Goal: Task Accomplishment & Management: Manage account settings

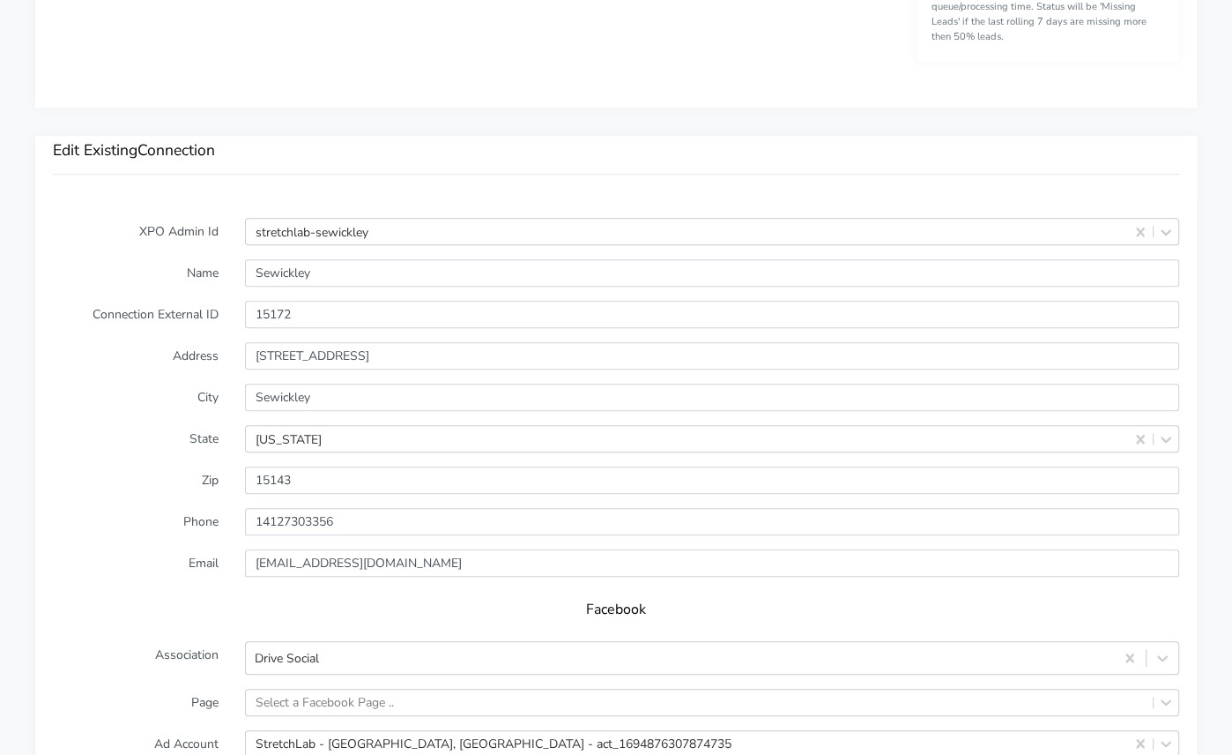
click at [148, 342] on label "Address" at bounding box center [136, 355] width 192 height 27
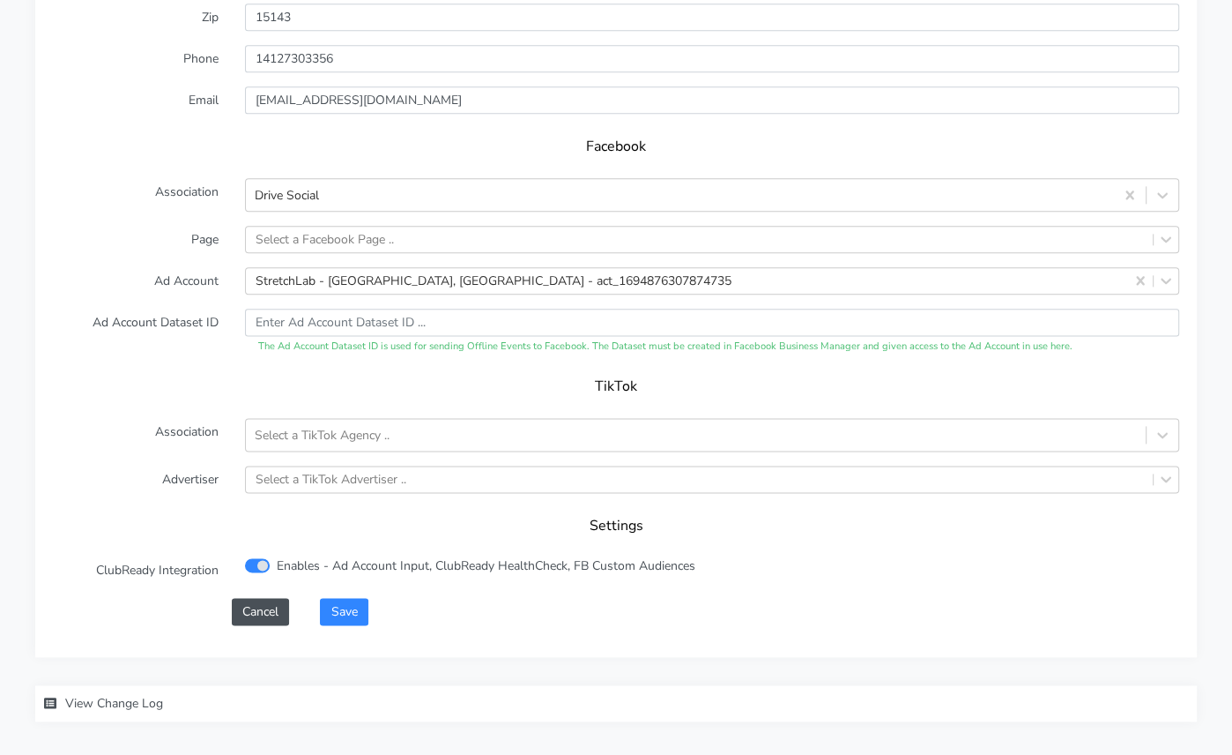
scroll to position [1801, 0]
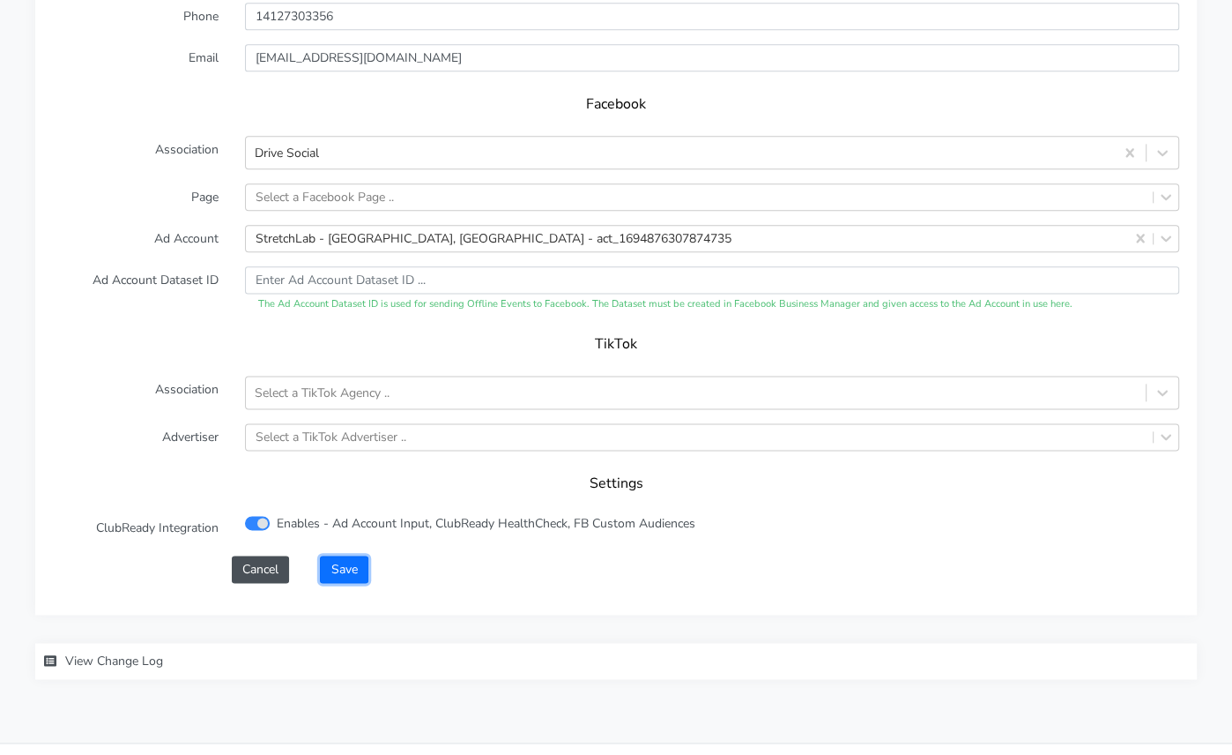
click at [353, 555] on button "Save" at bounding box center [344, 568] width 48 height 27
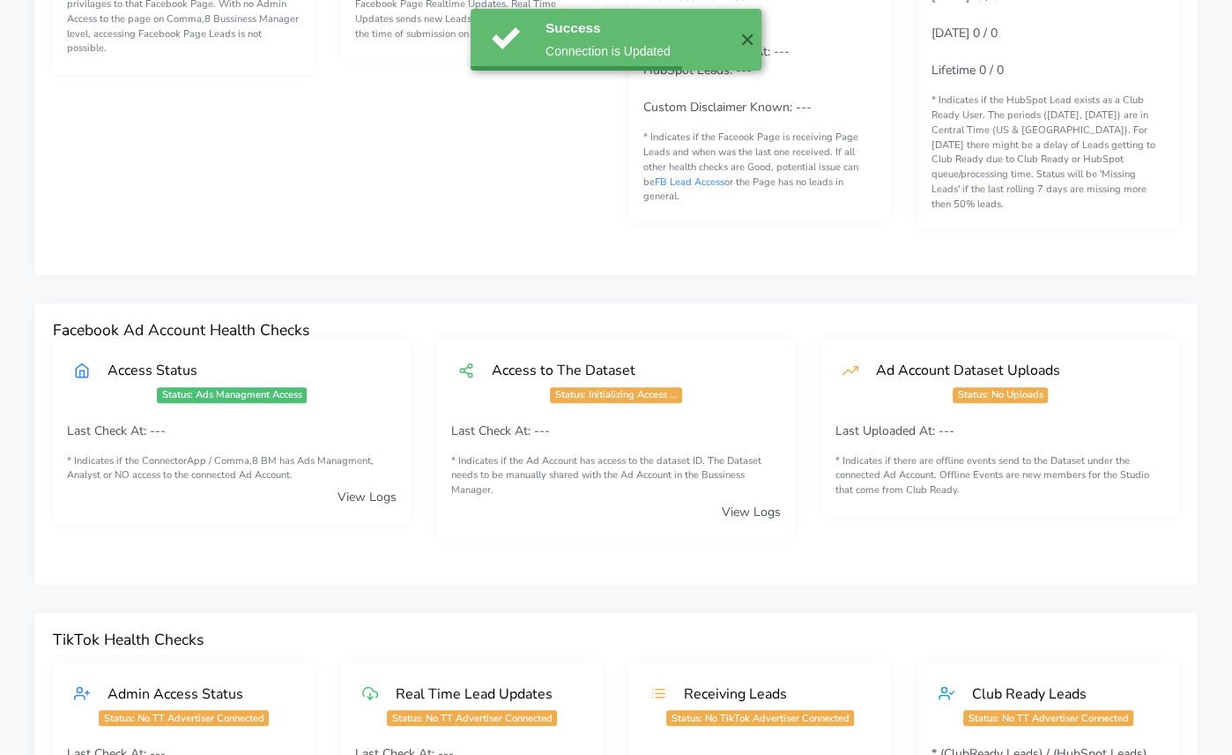
scroll to position [0, 0]
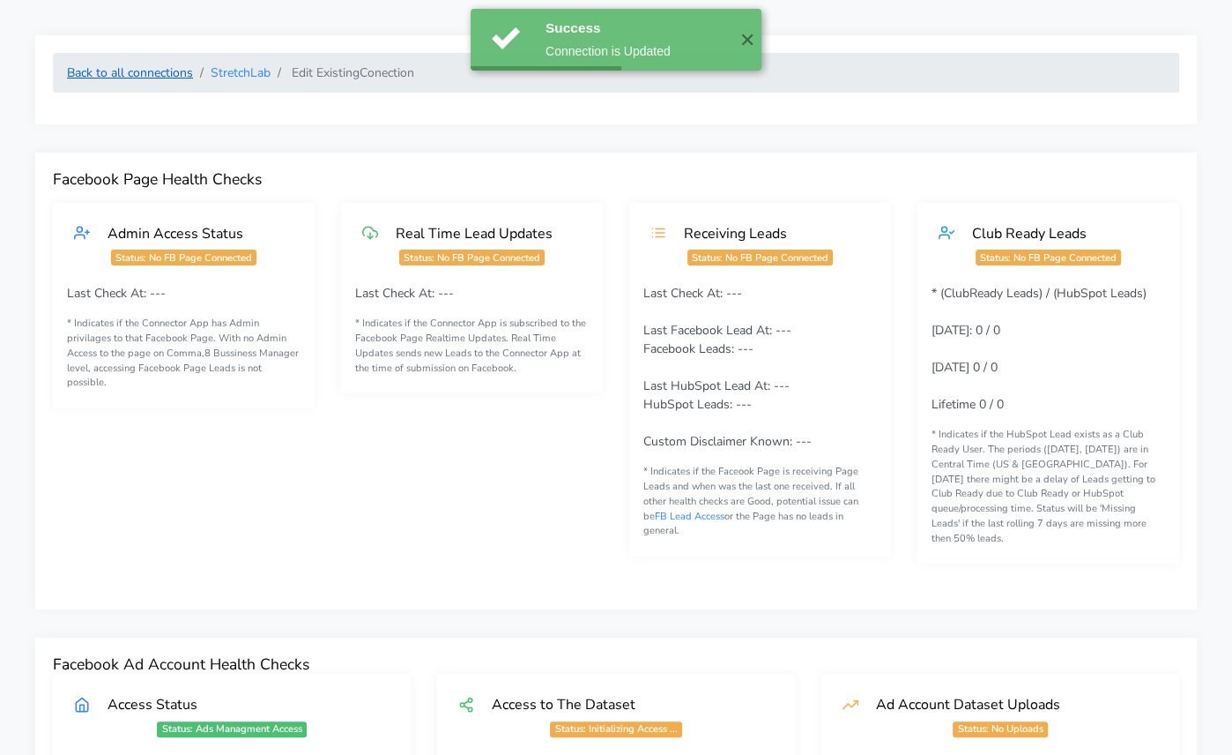
click at [113, 77] on link "Back to all connections" at bounding box center [130, 72] width 126 height 17
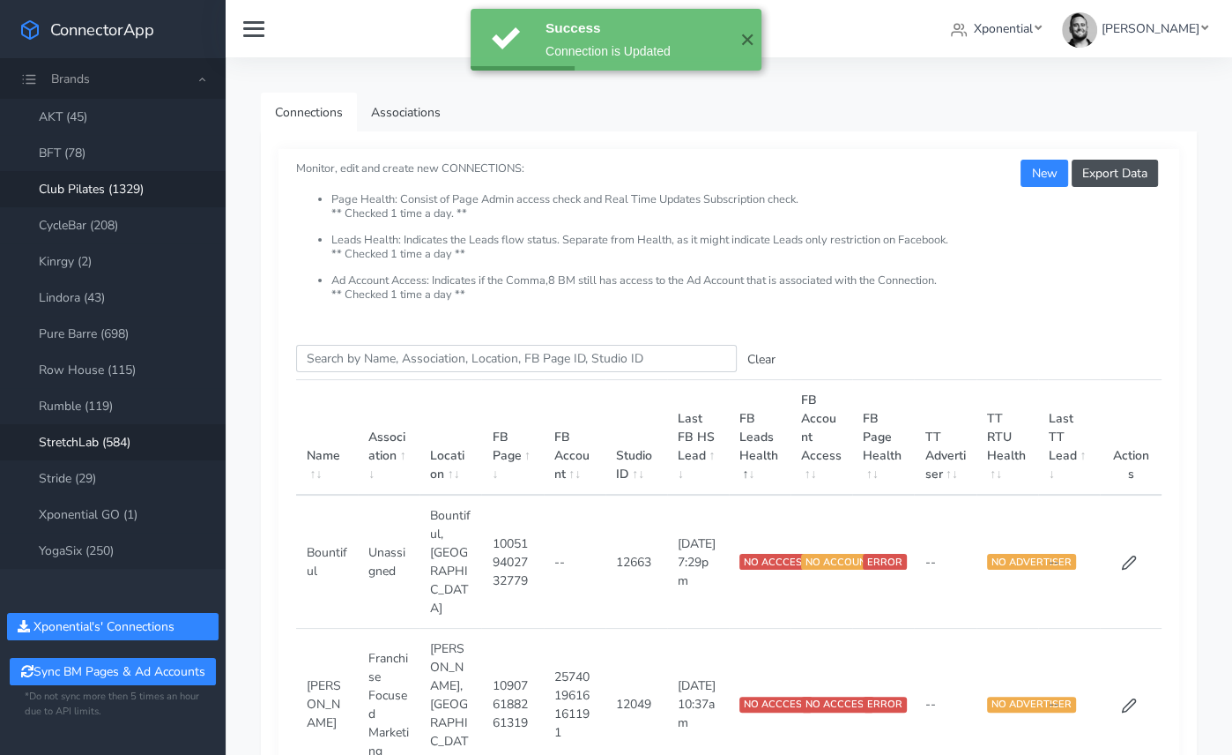
click at [95, 194] on link "Club Pilates (1329)" at bounding box center [113, 189] width 226 height 36
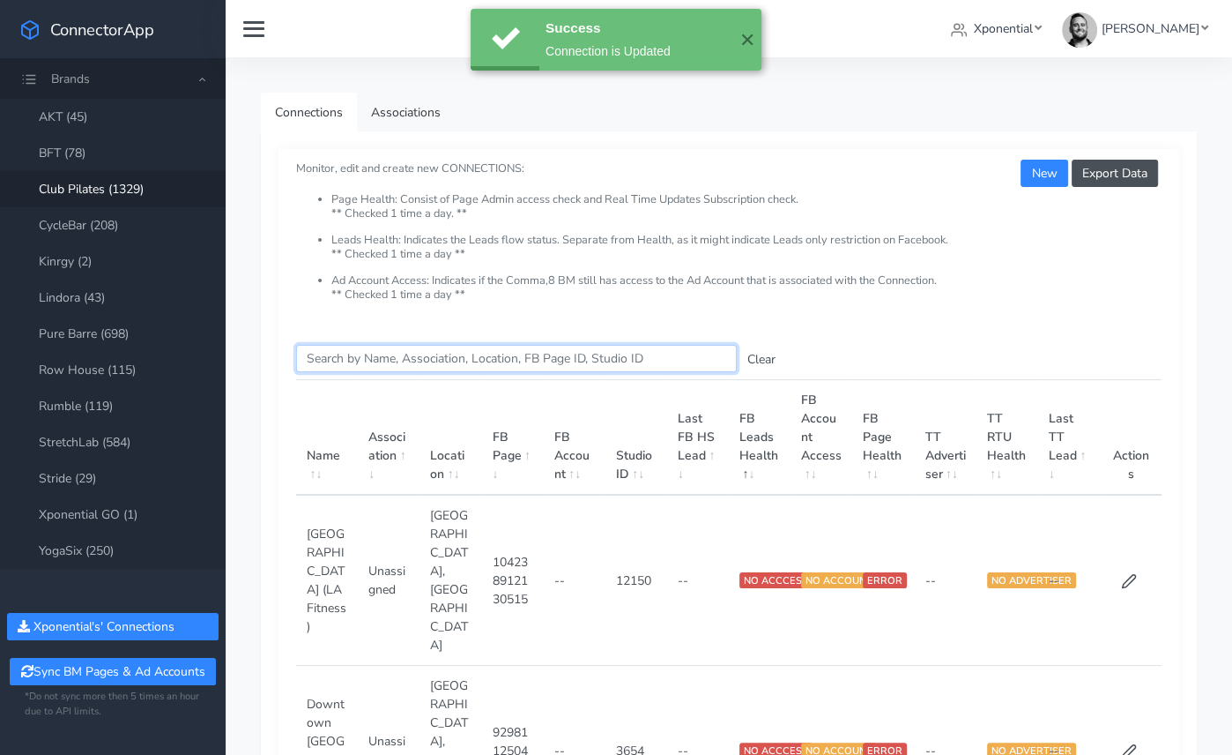
click at [361, 360] on input "Search this table" at bounding box center [516, 358] width 441 height 27
paste input "Bainbridge"
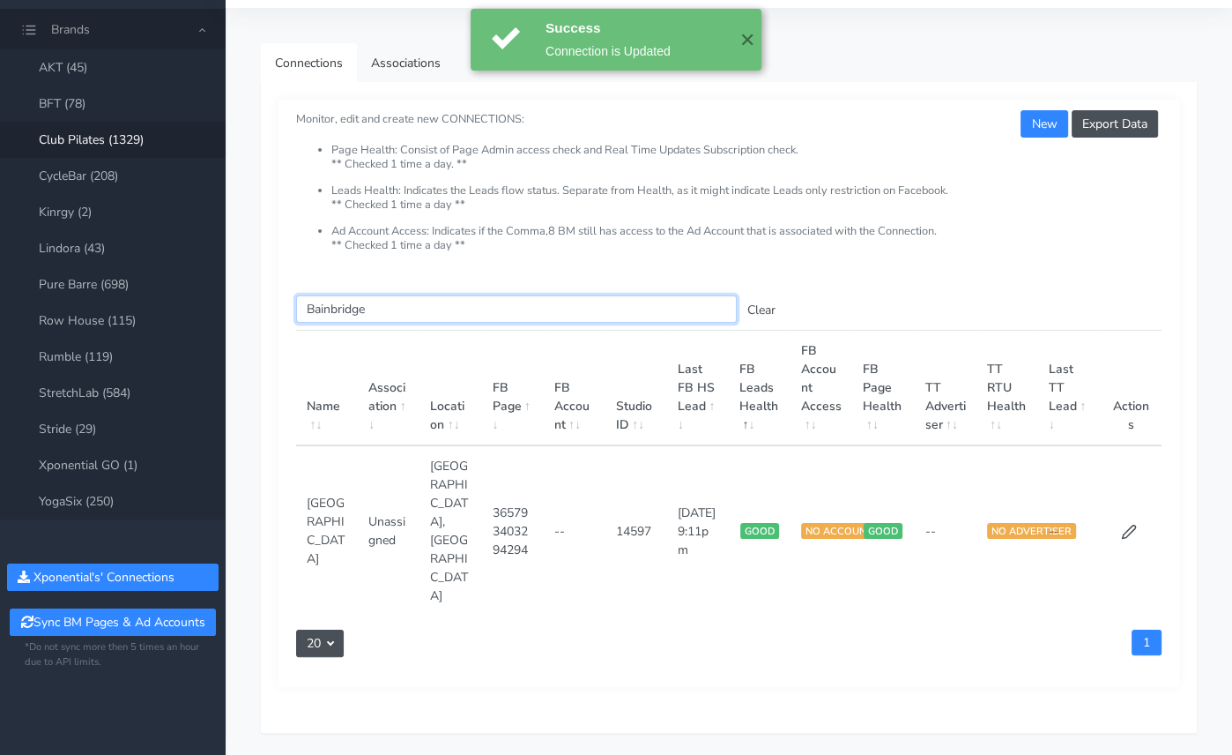
scroll to position [62, 0]
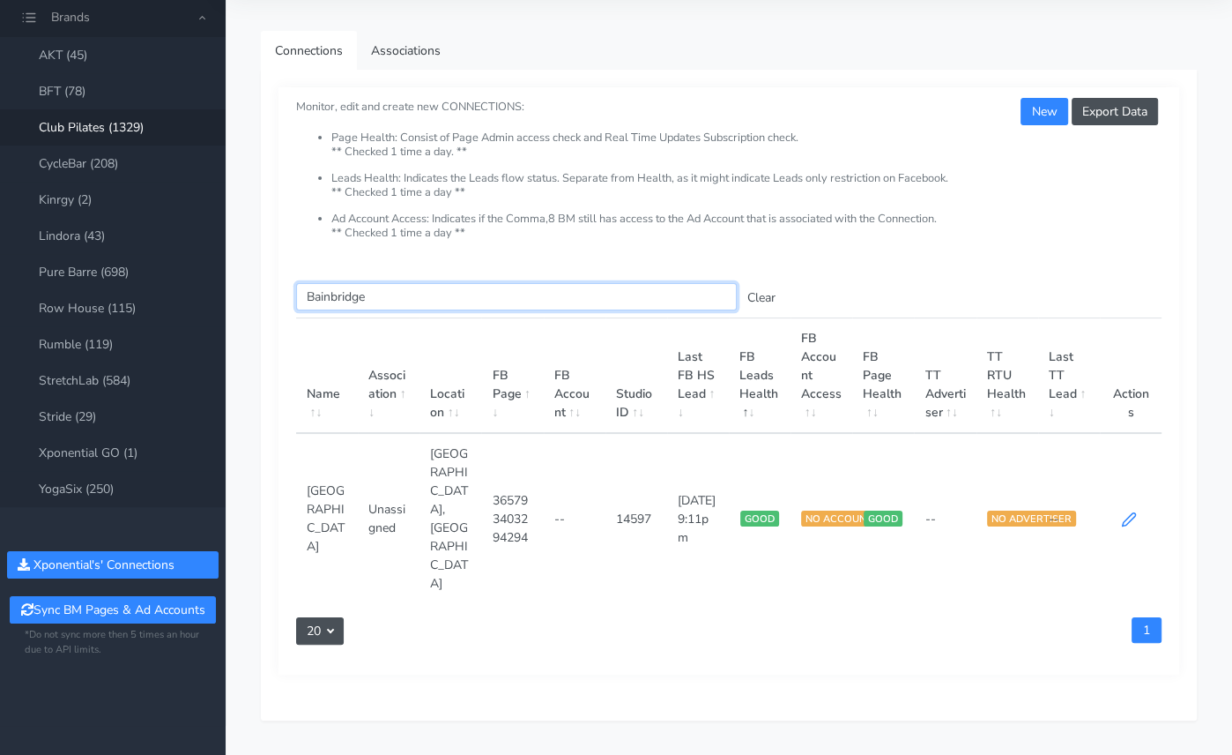
type input "Bainbridge"
click at [1127, 513] on icon at bounding box center [1128, 519] width 13 height 13
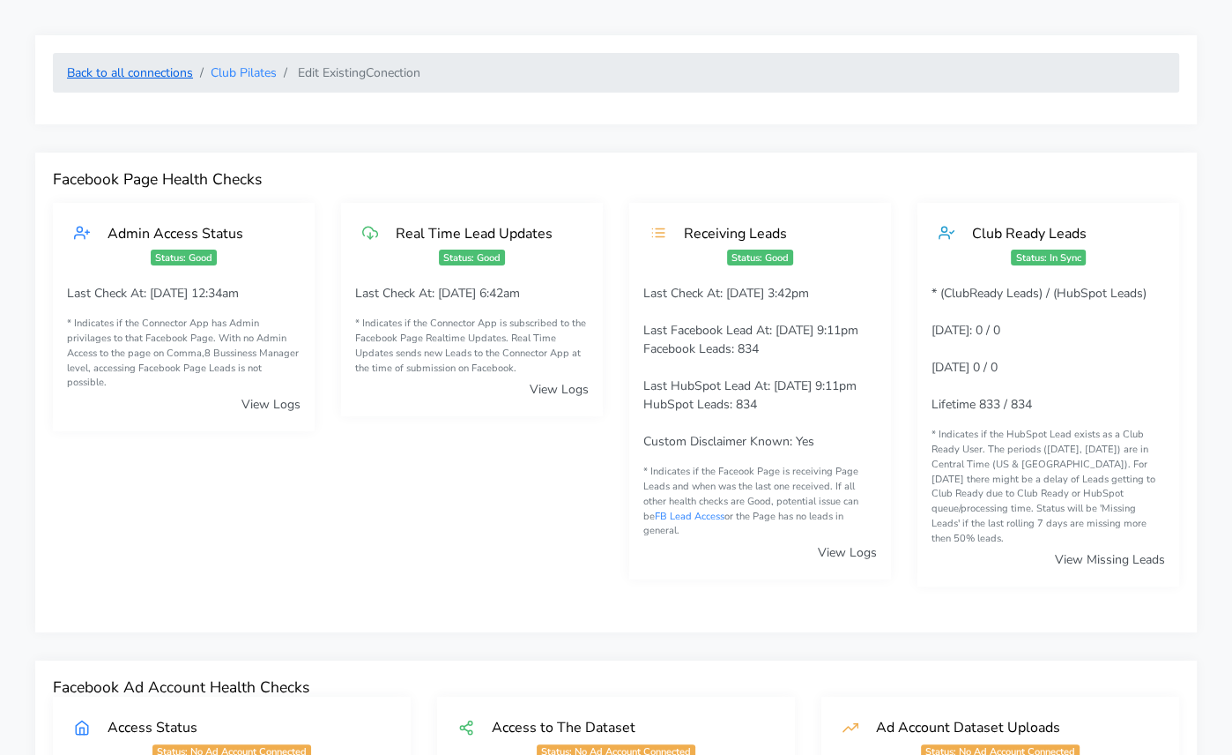
click at [165, 76] on link "Back to all connections" at bounding box center [130, 72] width 126 height 17
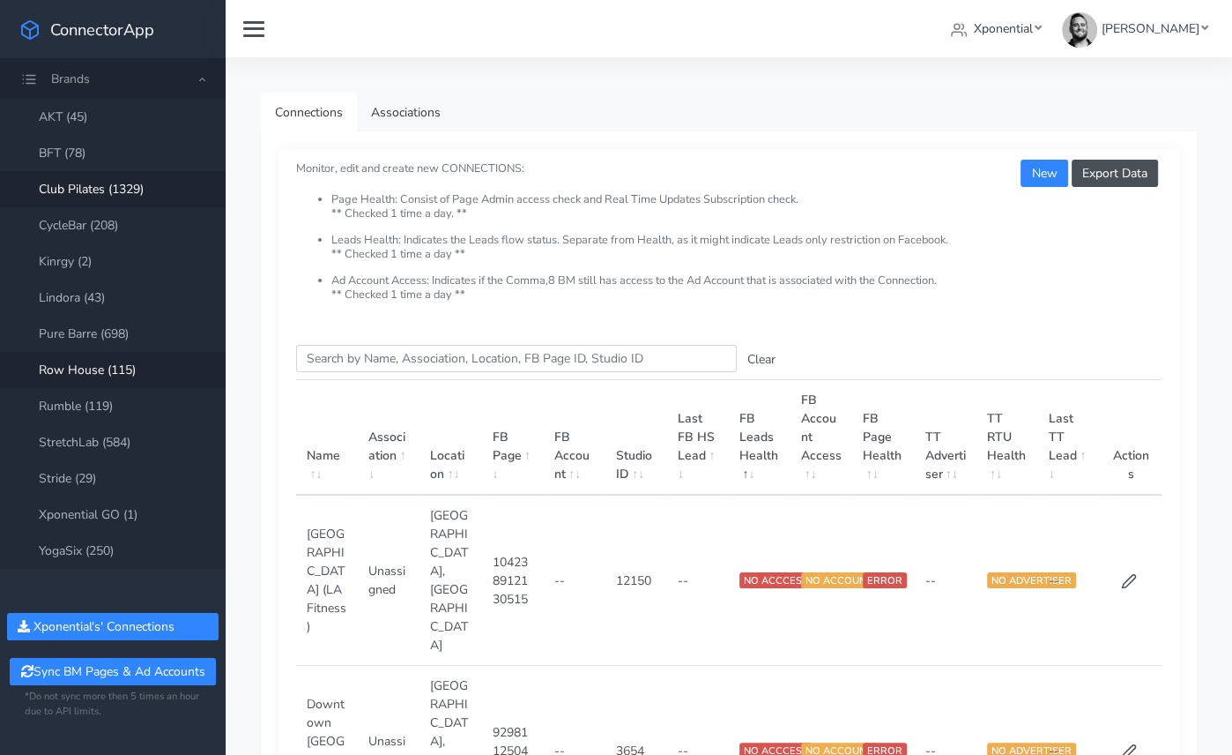
click at [89, 362] on link "Row House (115)" at bounding box center [113, 370] width 226 height 36
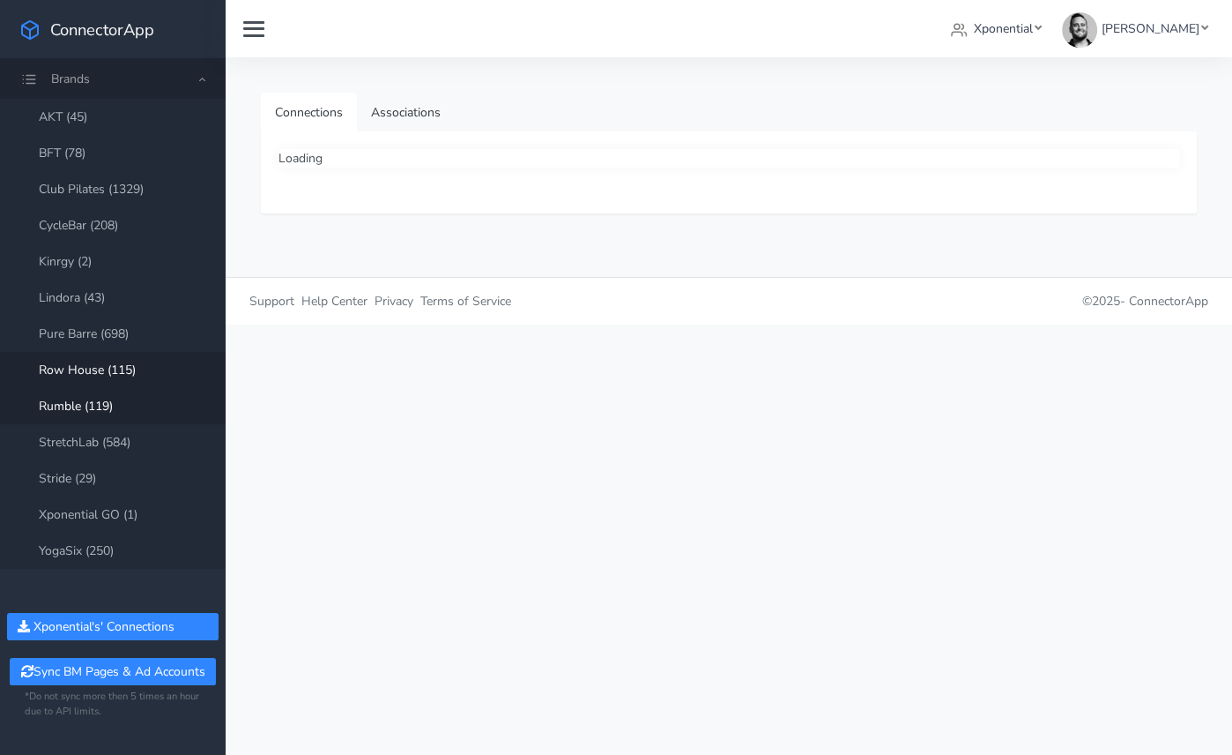
click at [93, 407] on link "Rumble (119)" at bounding box center [113, 406] width 226 height 36
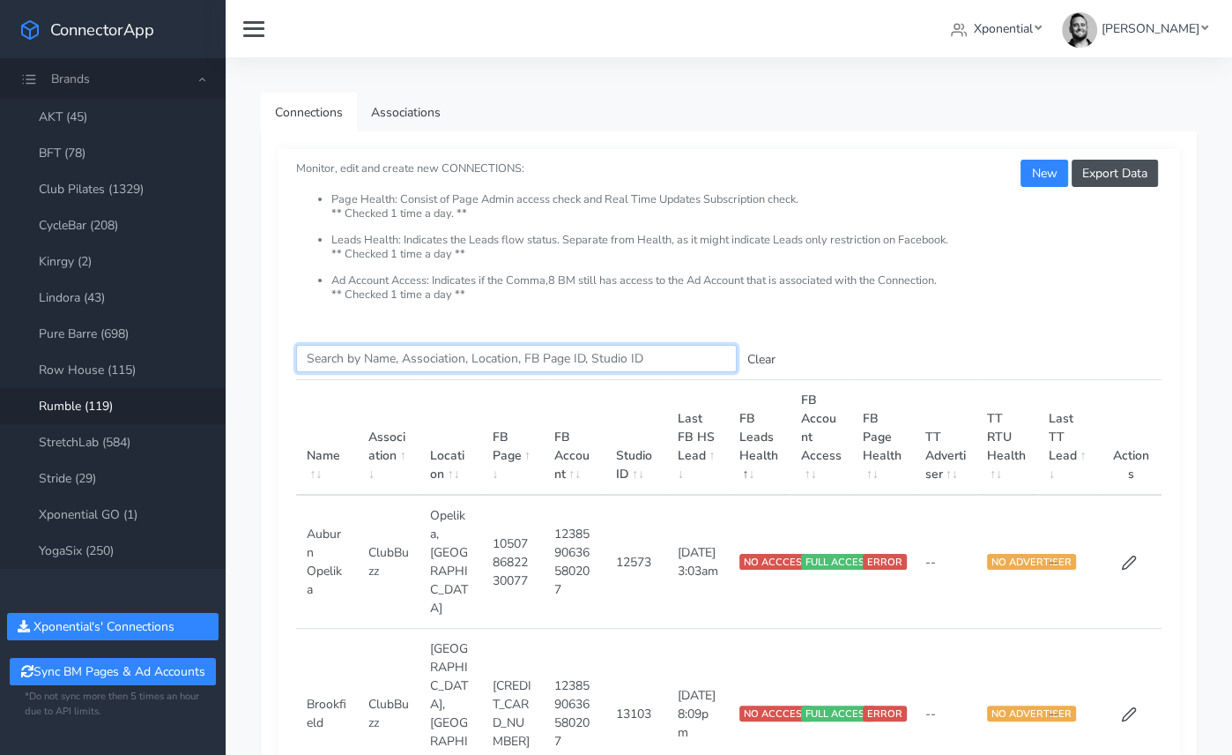
click at [385, 359] on input "Search this table" at bounding box center [516, 358] width 441 height 27
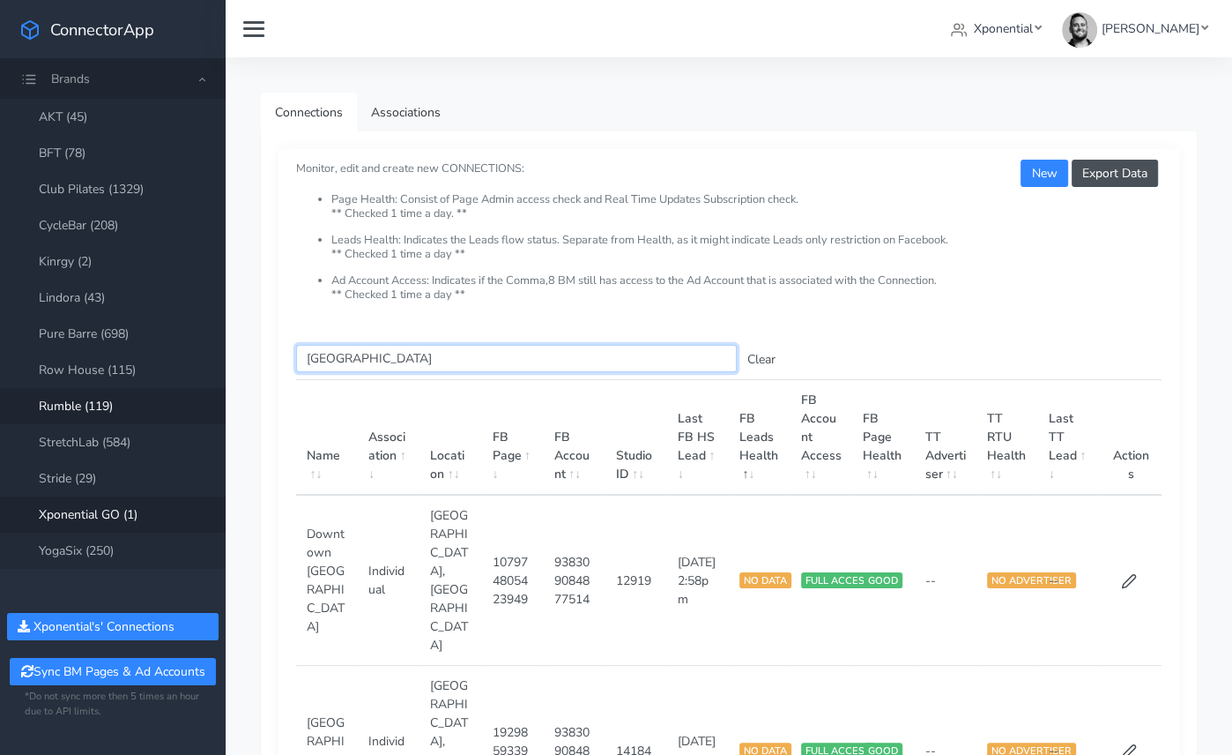
type input "[GEOGRAPHIC_DATA]"
click at [107, 439] on link "StretchLab (584)" at bounding box center [113, 442] width 226 height 36
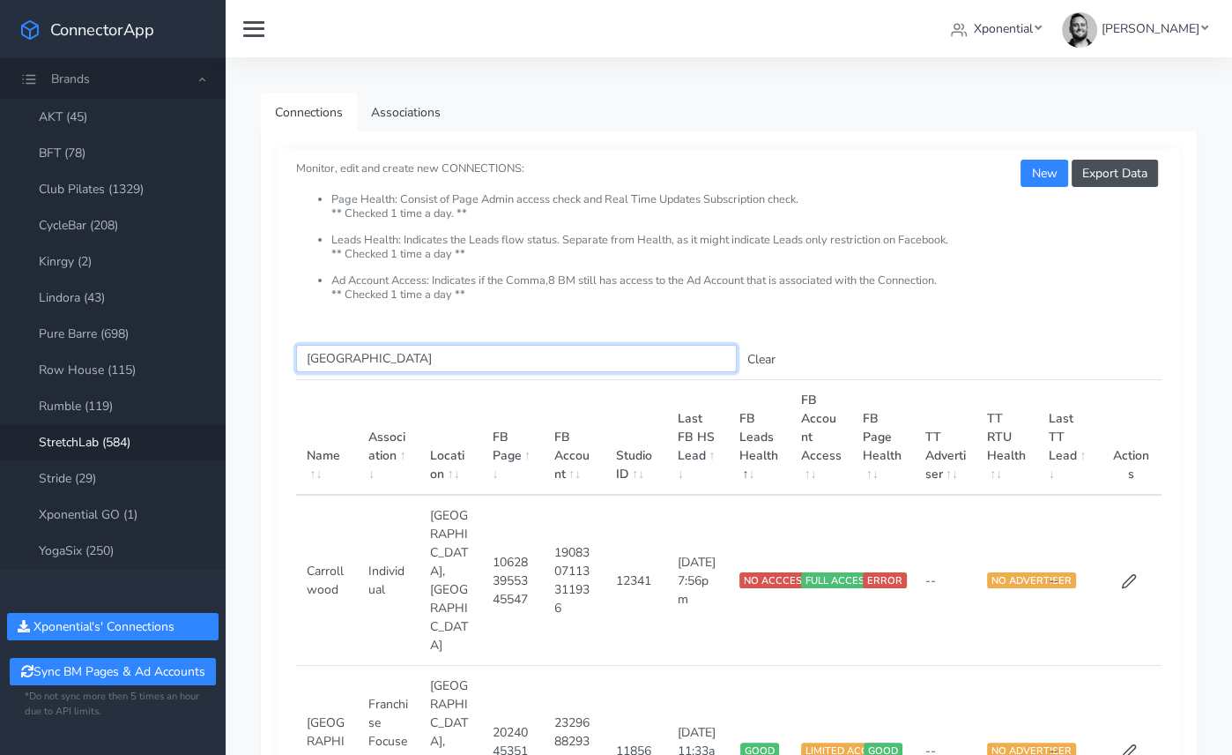
drag, startPoint x: 418, startPoint y: 355, endPoint x: 277, endPoint y: 359, distance: 141.1
click at [277, 359] on div "Export Data New Monitor, edit and create new CONNECTIONS: Page Health: Consist …" at bounding box center [729, 626] width 936 height 991
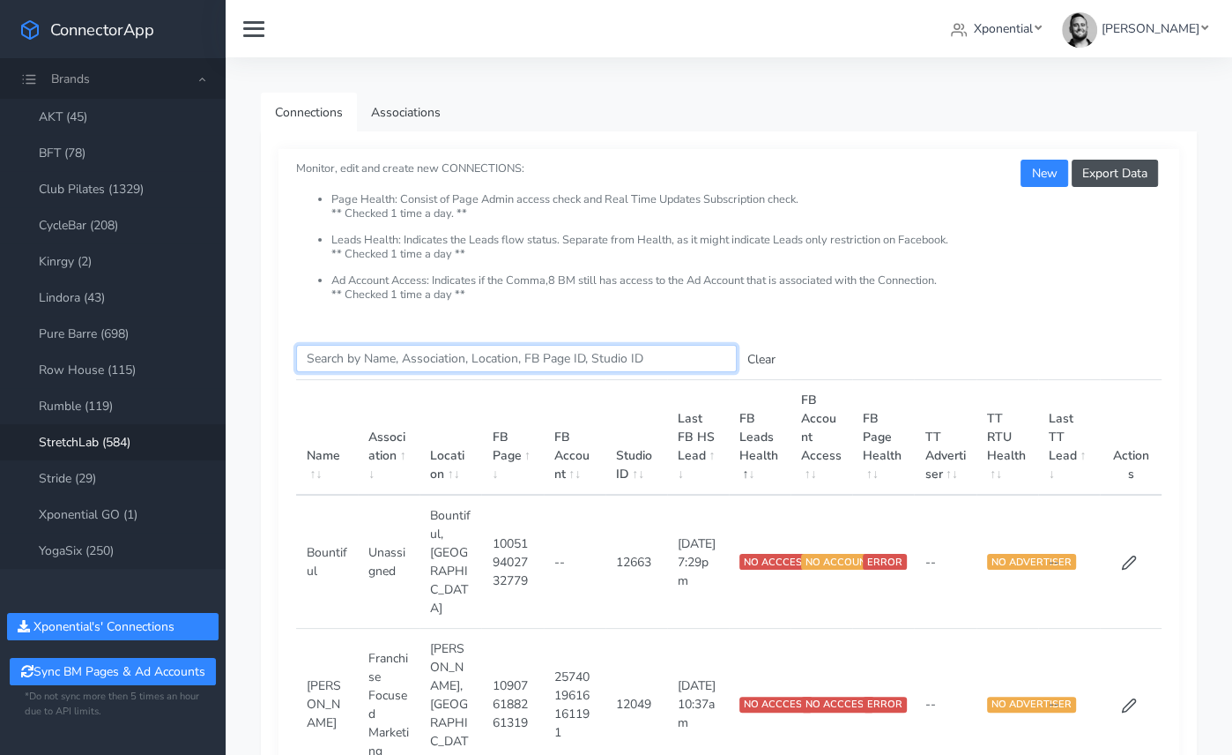
click at [350, 353] on input "Search this table" at bounding box center [516, 358] width 441 height 27
paste input "Sewickley"
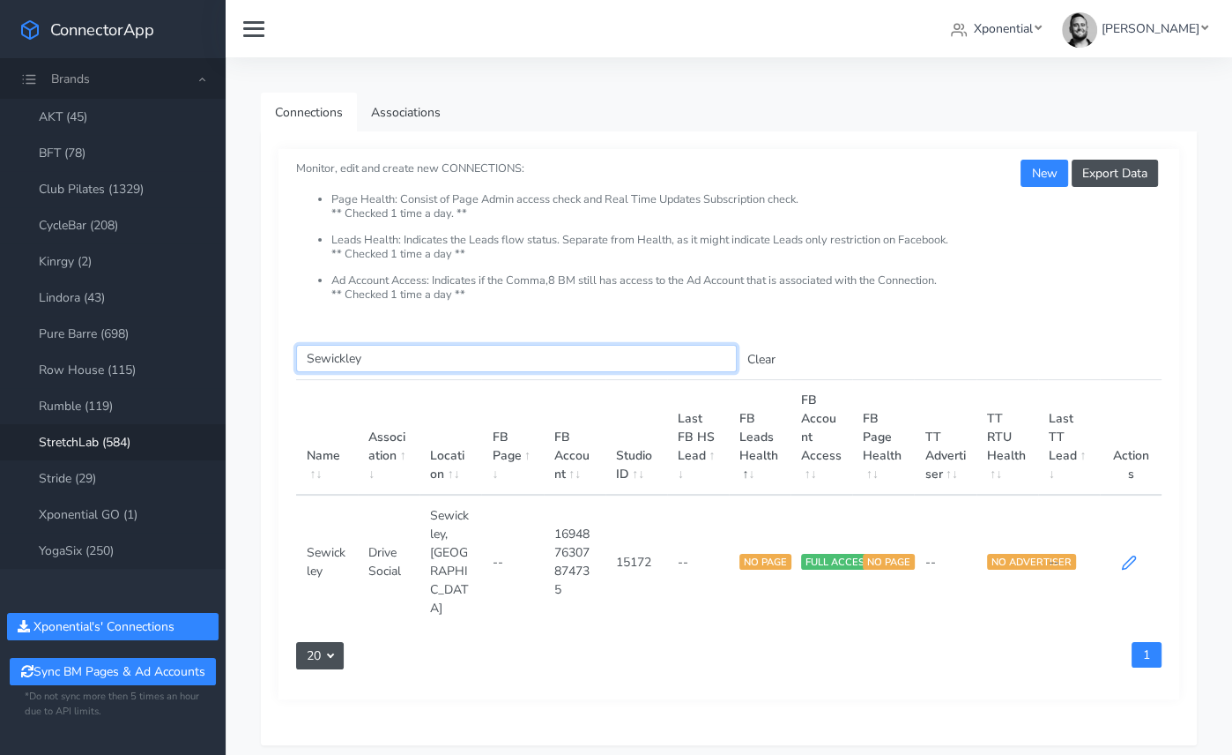
type input "Sewickley"
click at [1133, 554] on icon at bounding box center [1129, 562] width 16 height 16
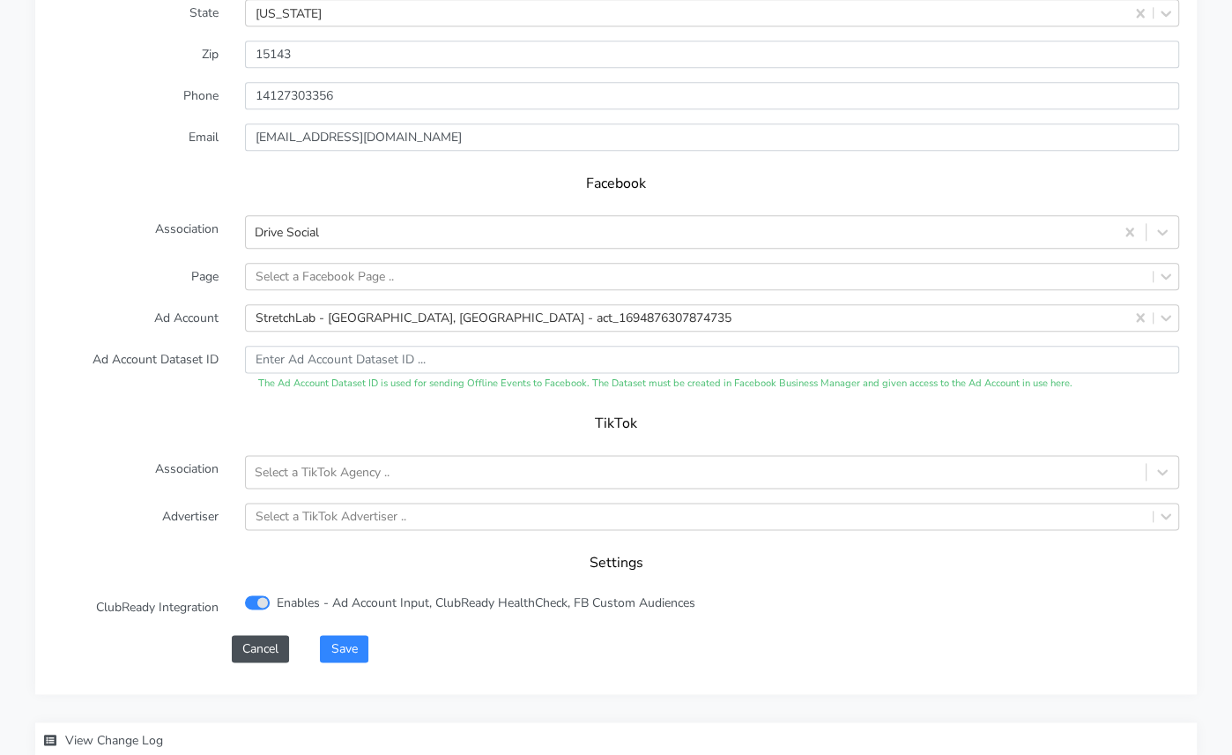
scroll to position [1714, 0]
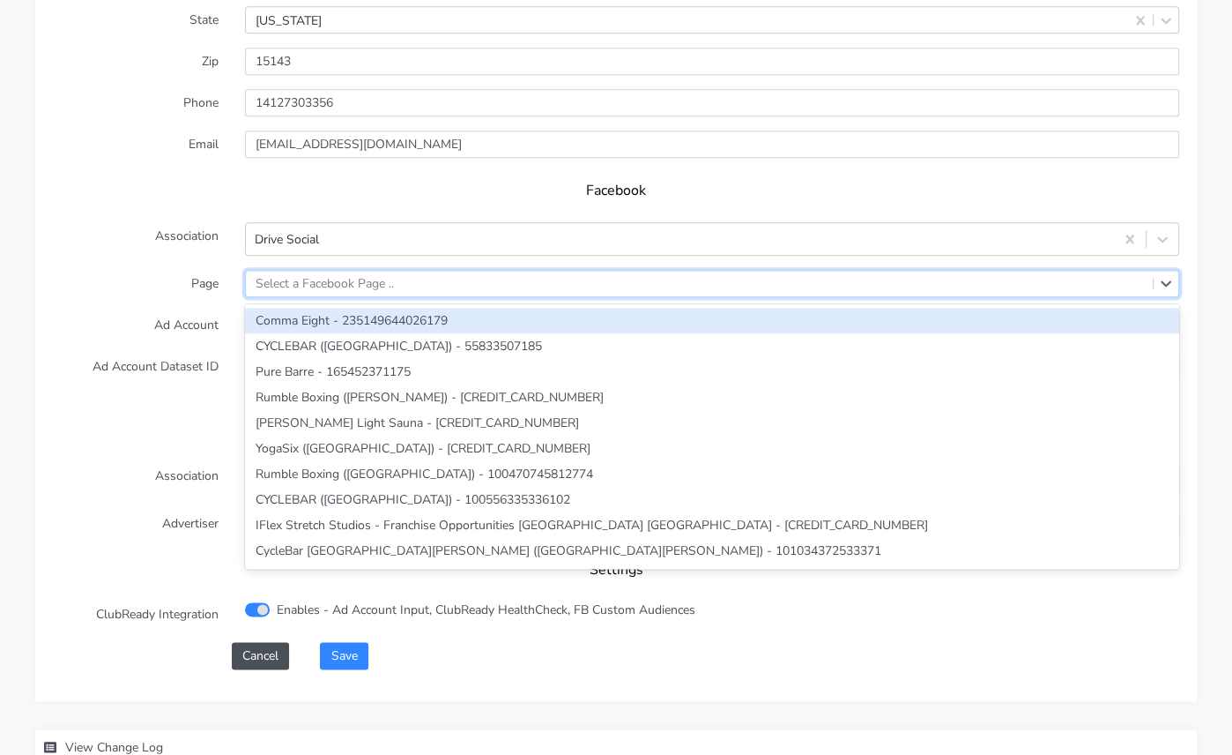
click at [285, 274] on div "Select a Facebook Page .." at bounding box center [325, 283] width 138 height 19
paste input "854164237773351"
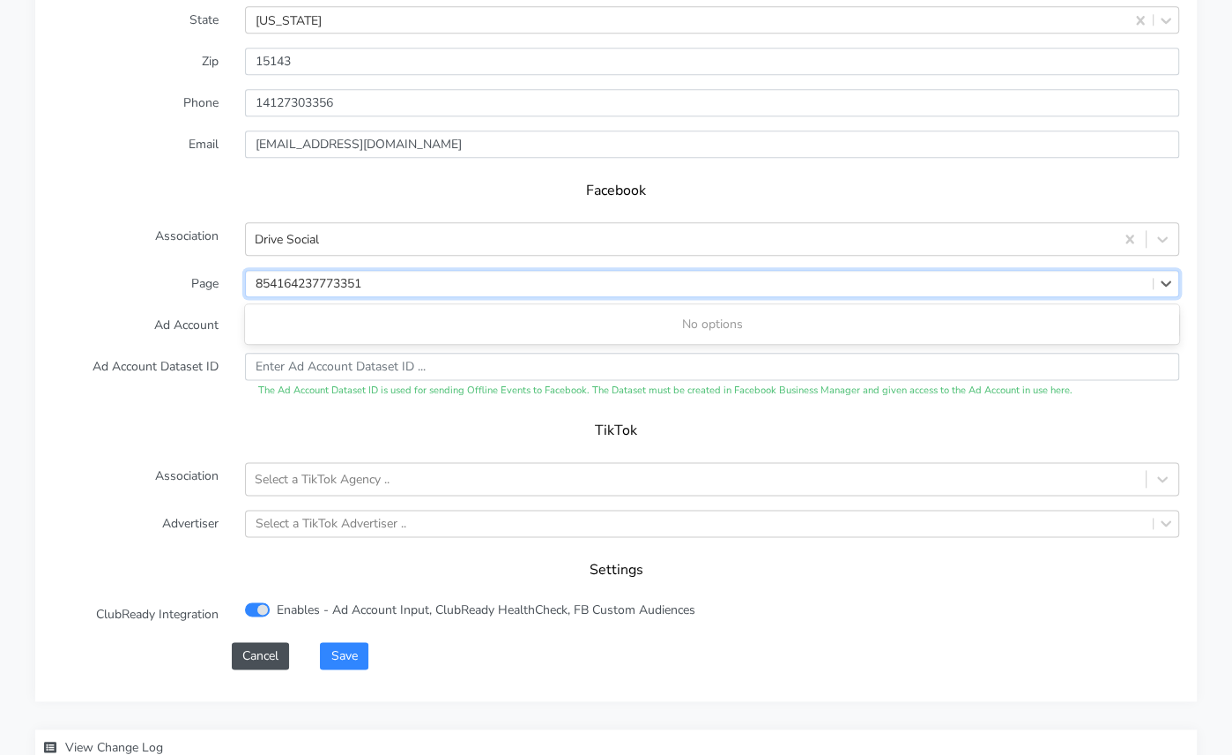
type input "854164237773351"
click at [159, 311] on label "Ad Account" at bounding box center [136, 324] width 192 height 27
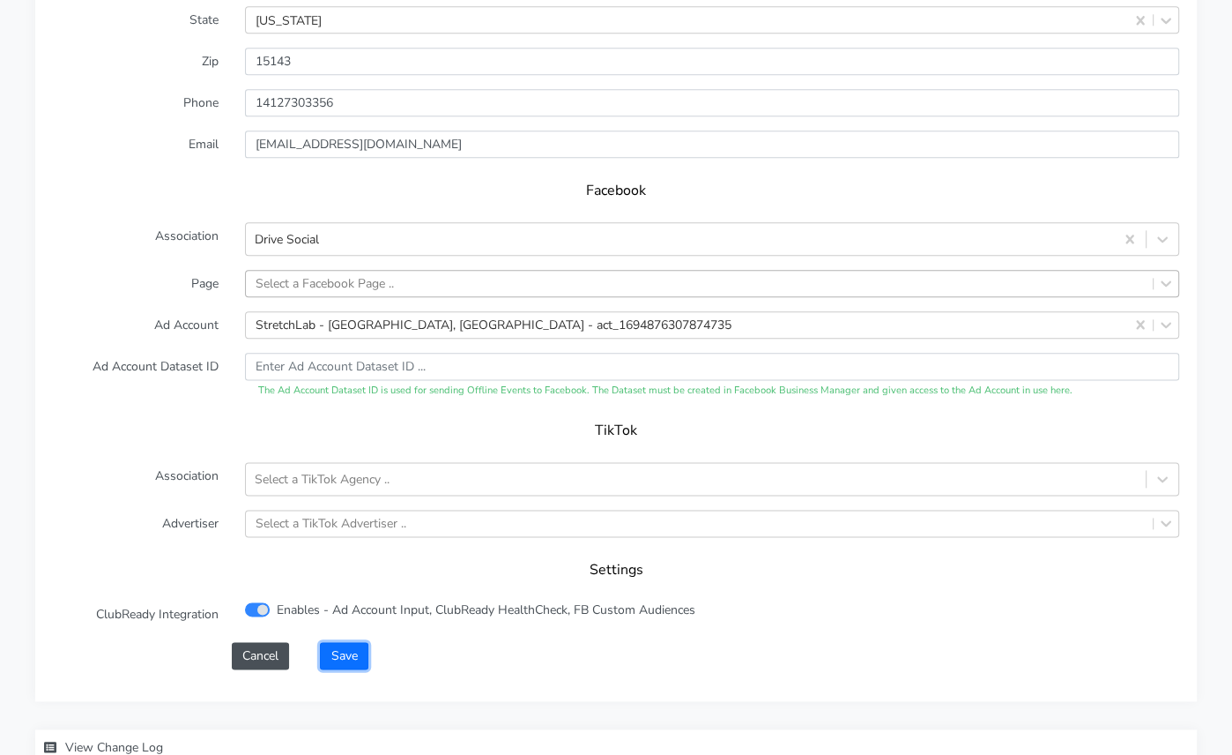
click at [351, 642] on button "Save" at bounding box center [344, 655] width 48 height 27
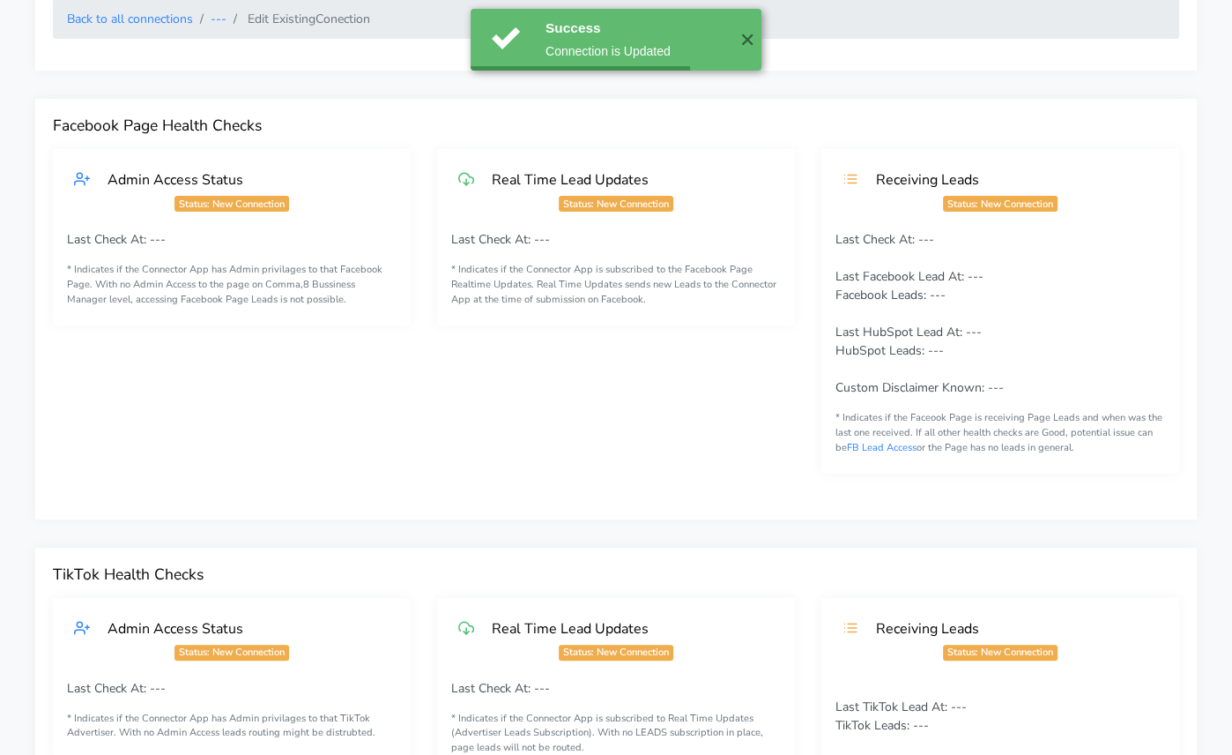
scroll to position [0, 0]
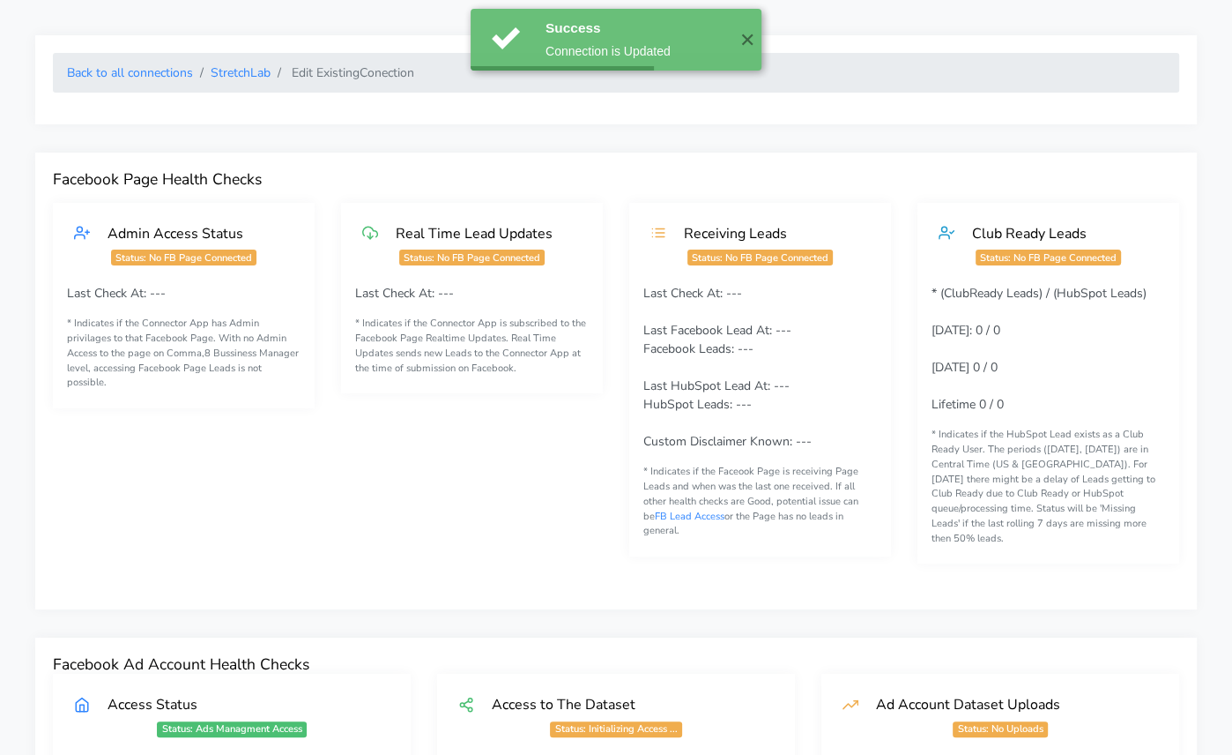
click at [103, 81] on li "Back to all connections" at bounding box center [130, 72] width 126 height 19
click at [104, 71] on link "Back to all connections" at bounding box center [130, 72] width 126 height 17
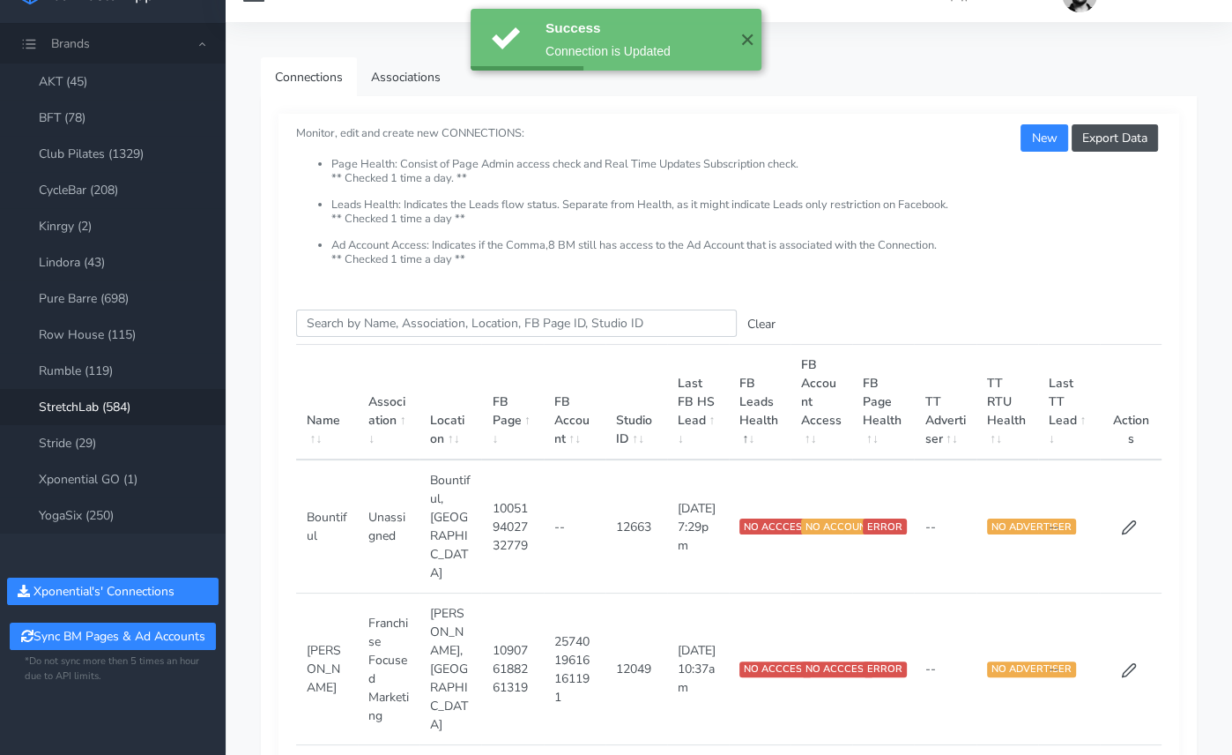
scroll to position [93, 0]
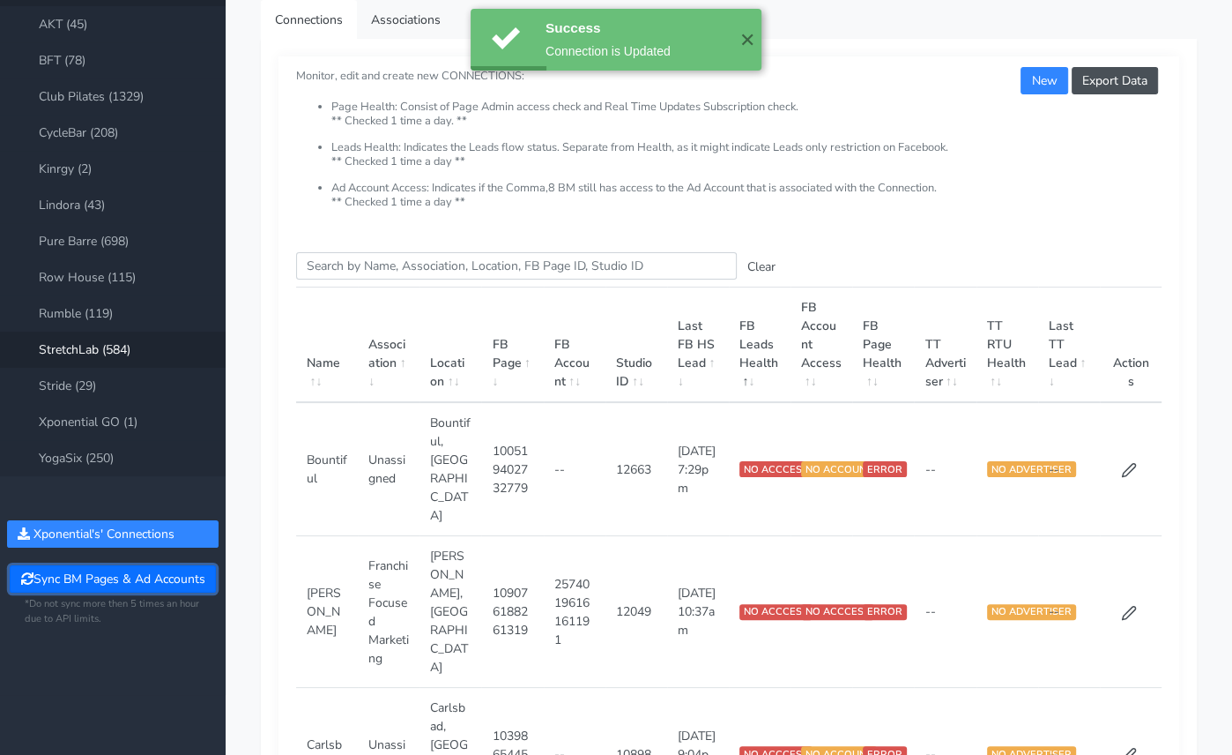
click at [87, 576] on button "Sync BM Pages & Ad Accounts" at bounding box center [112, 578] width 205 height 27
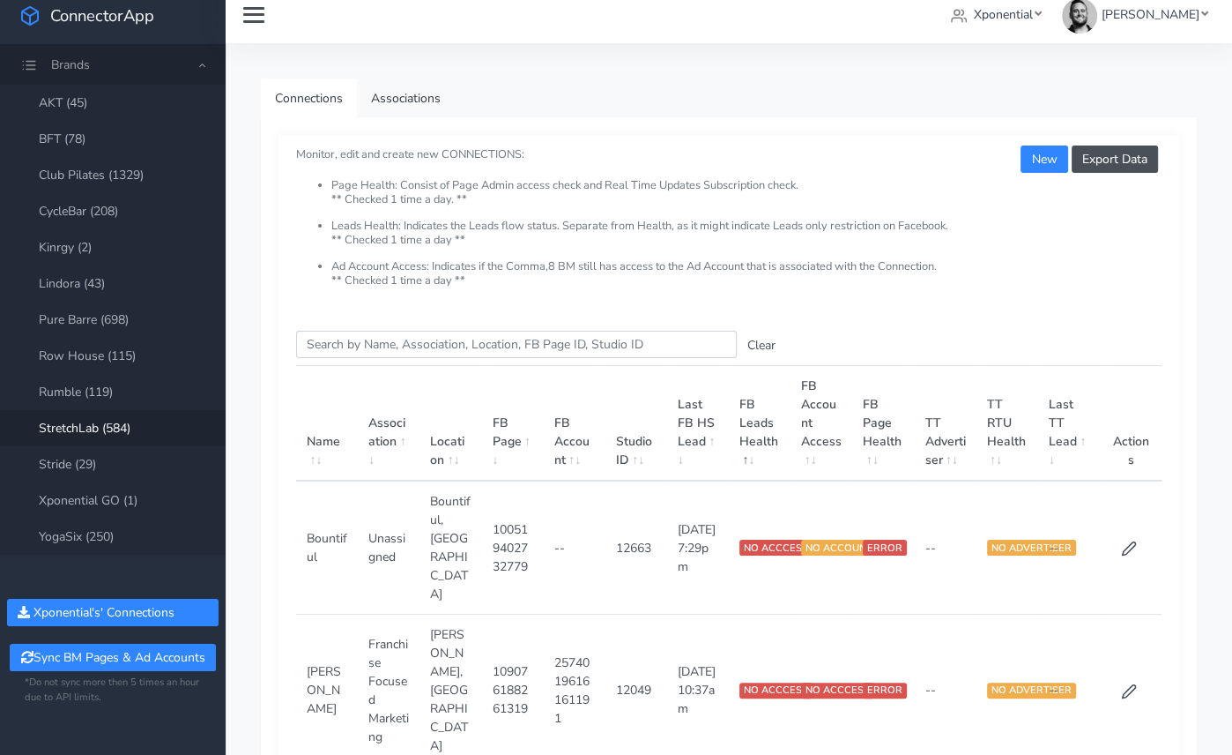
scroll to position [0, 0]
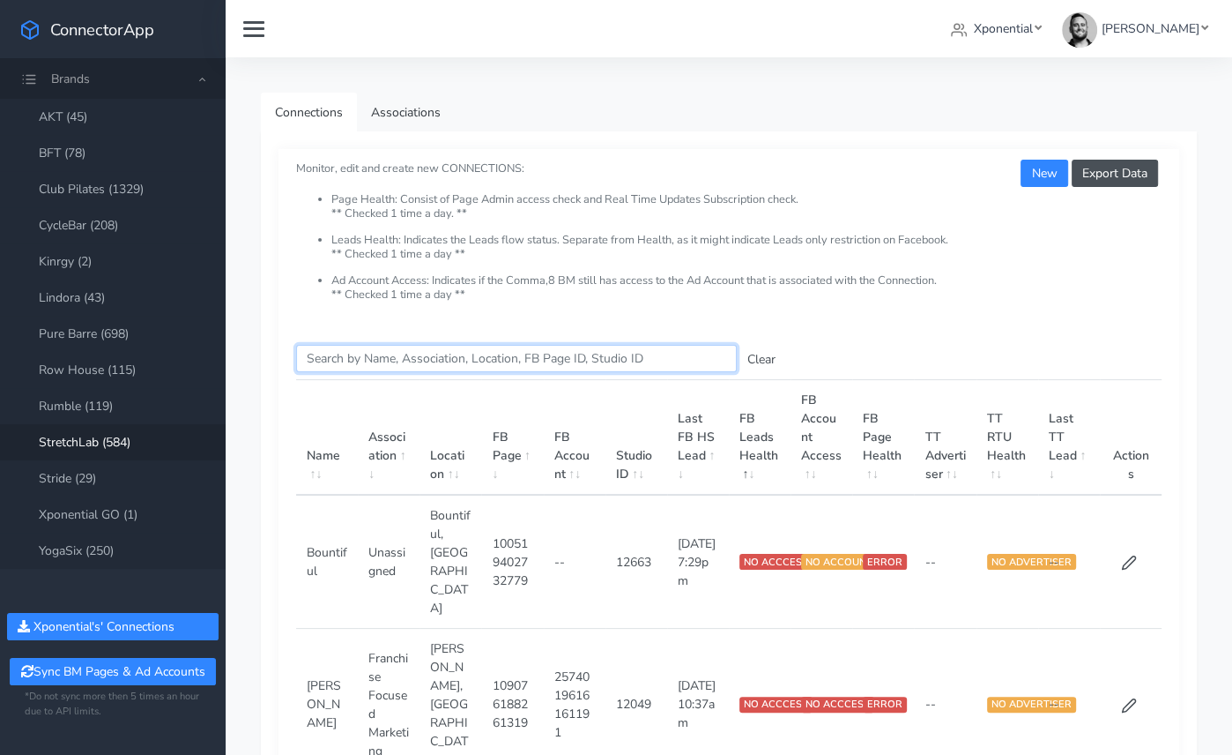
click at [354, 349] on input "Search this table" at bounding box center [516, 358] width 441 height 27
click at [329, 355] on input "Search this table" at bounding box center [516, 358] width 441 height 27
paste input "Sewickley"
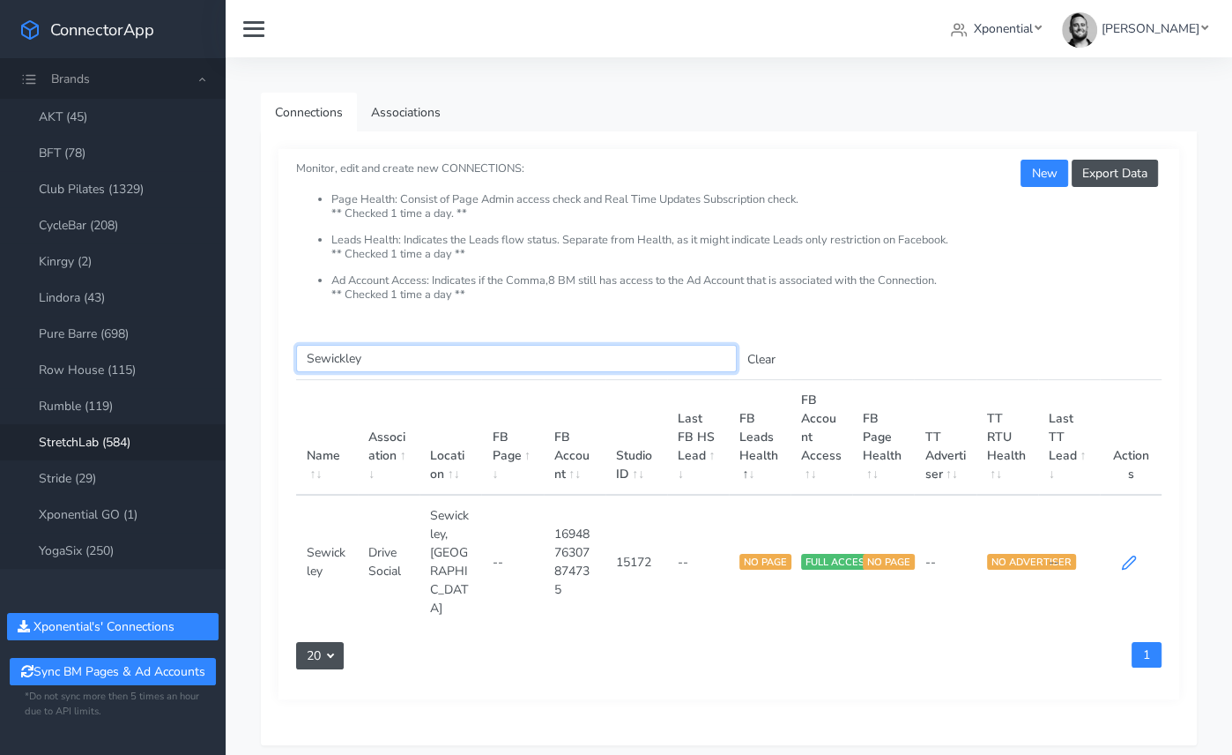
type input "Sewickley"
click at [1127, 554] on icon at bounding box center [1129, 562] width 16 height 16
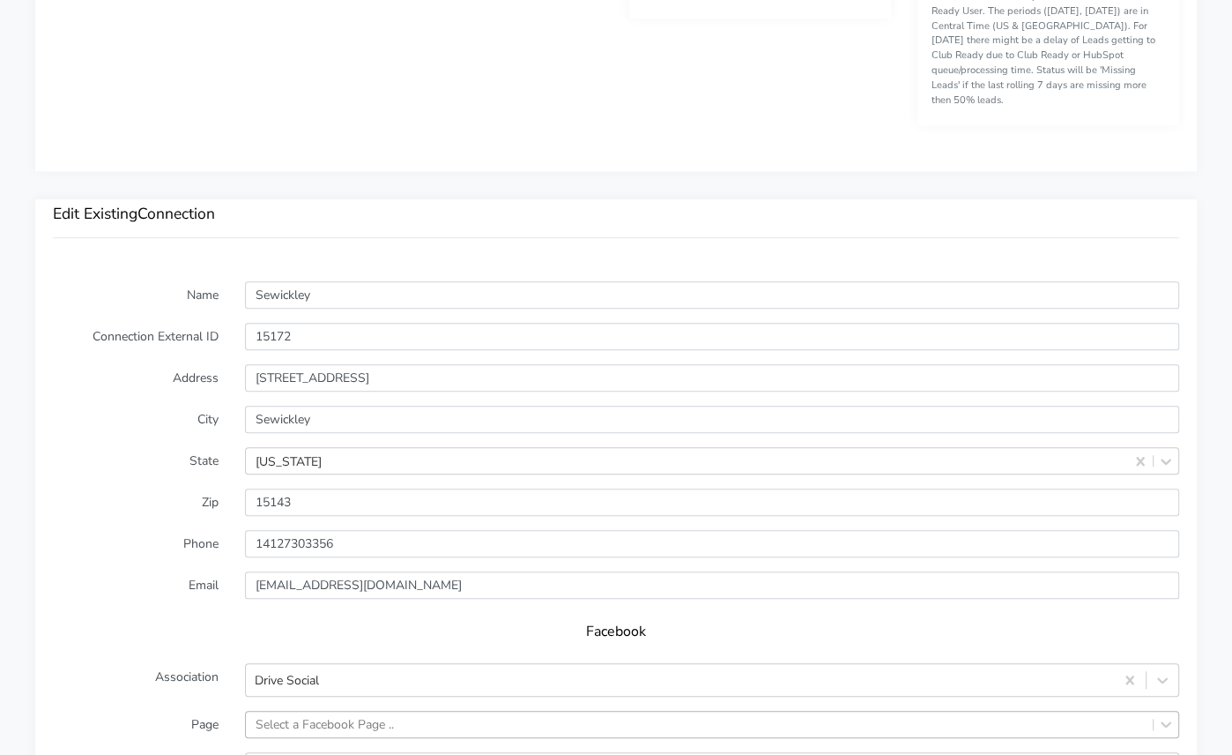
scroll to position [1377, 0]
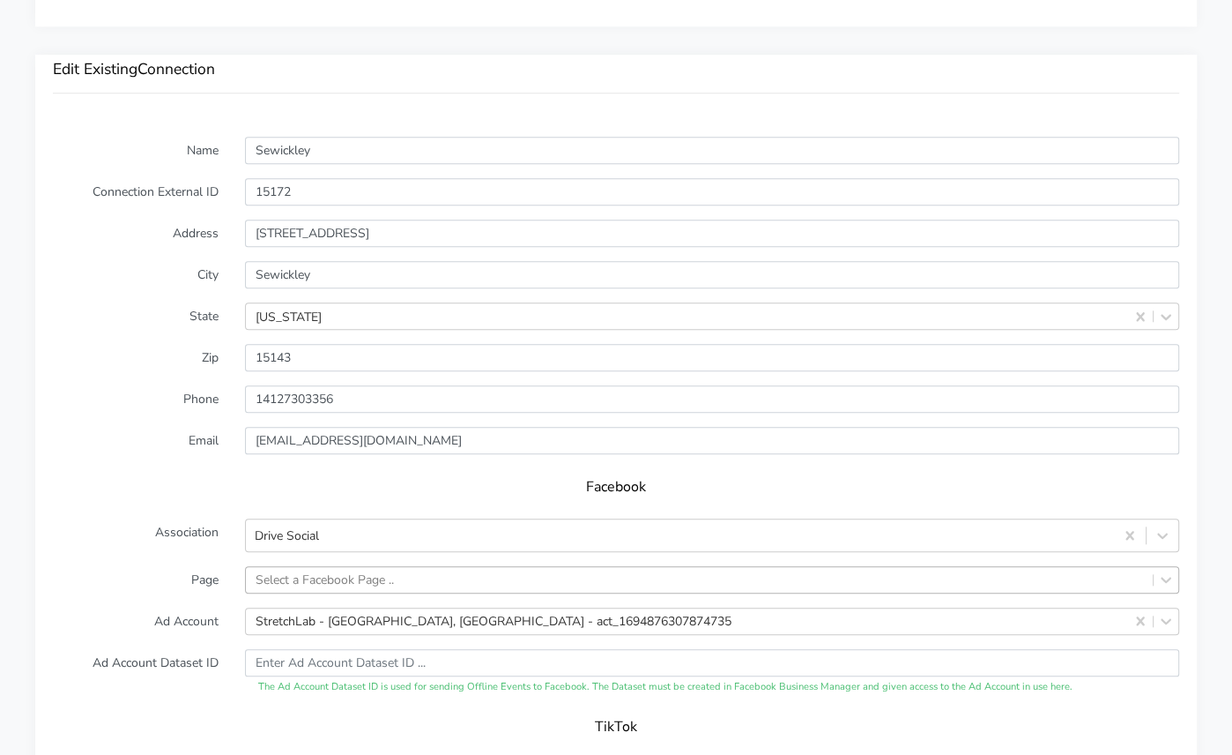
click at [322, 566] on div "Select a Facebook Page .." at bounding box center [712, 579] width 934 height 27
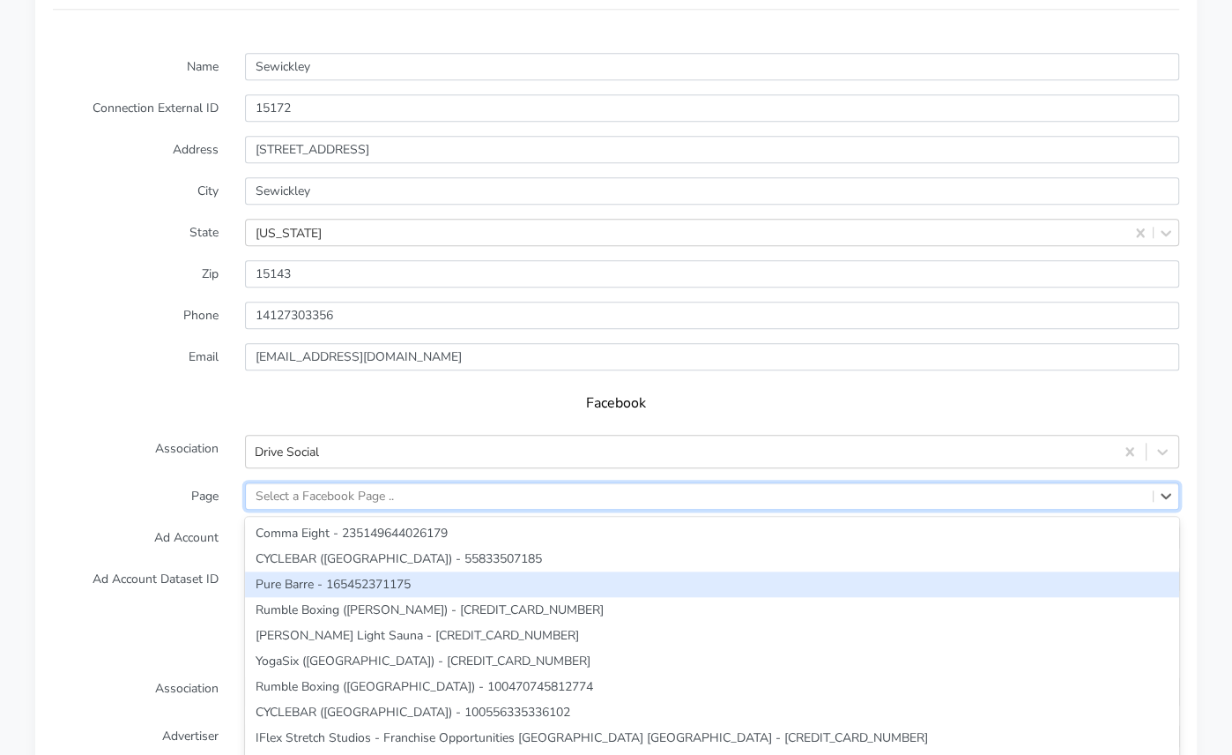
paste input "Sewickley"
type input "Sewickley"
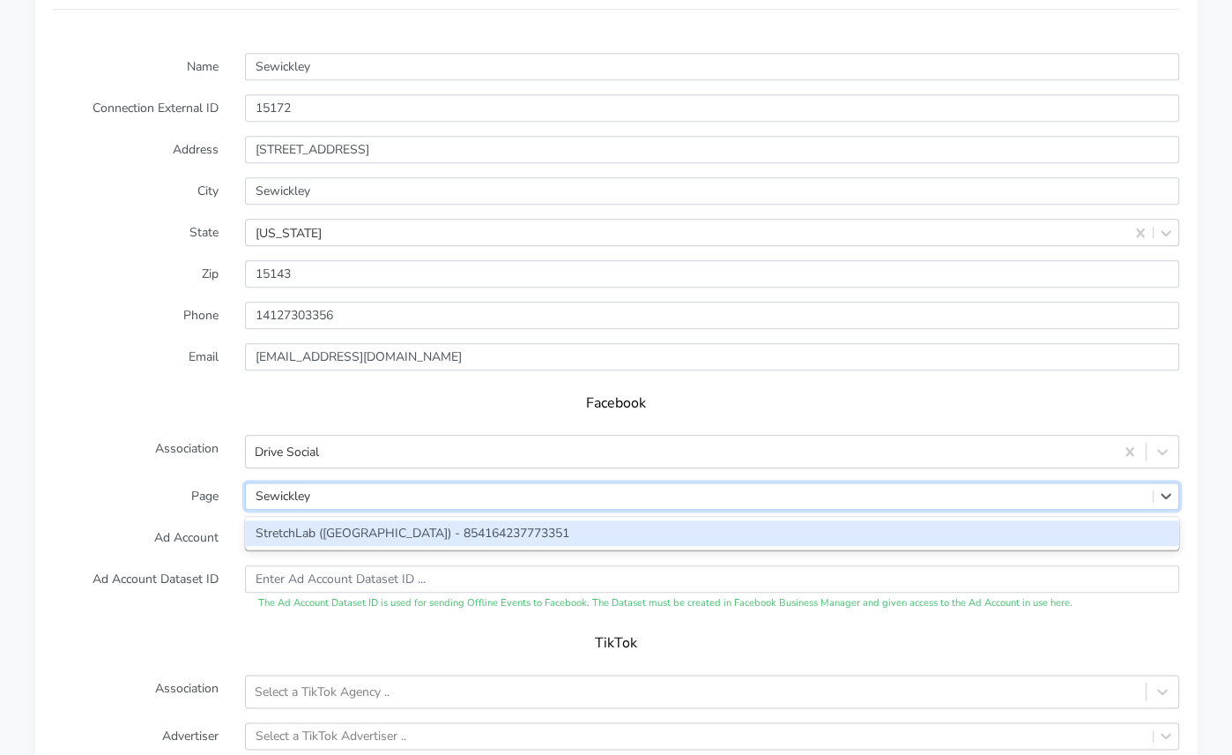
click at [309, 520] on div "StretchLab ([GEOGRAPHIC_DATA]) - 854164237773351" at bounding box center [712, 533] width 934 height 26
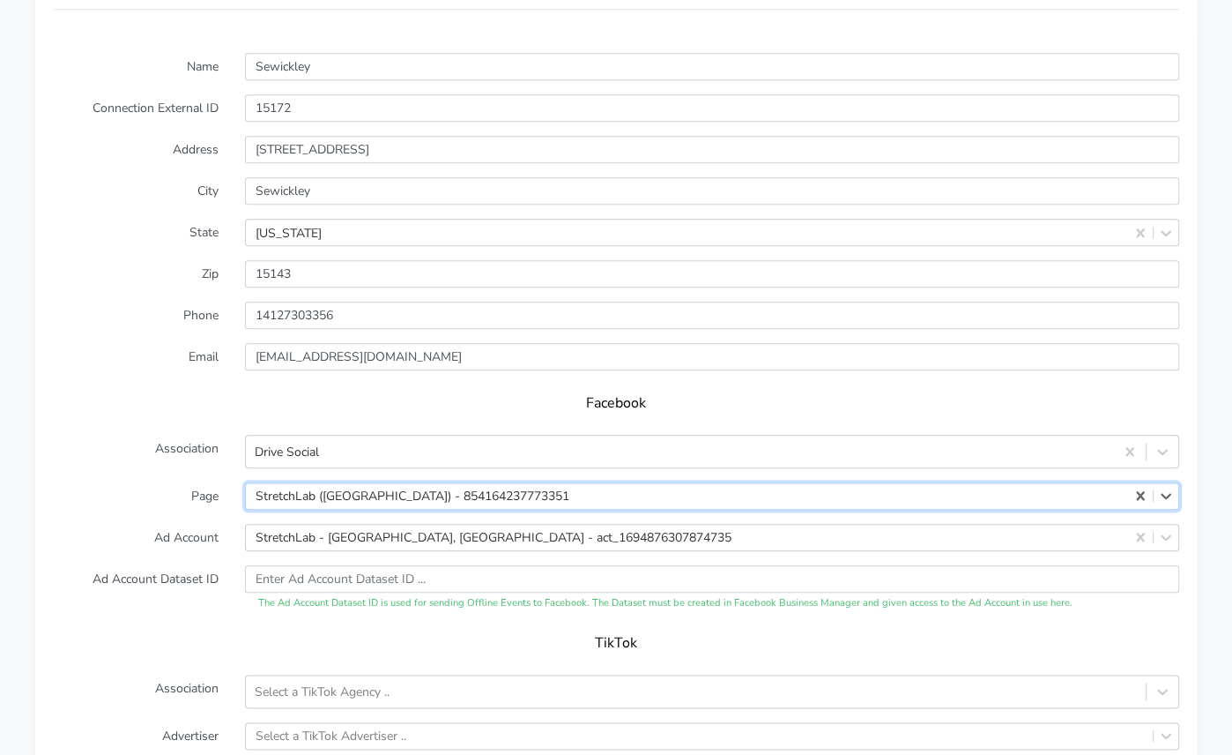
click at [163, 524] on label "Ad Account" at bounding box center [136, 537] width 192 height 27
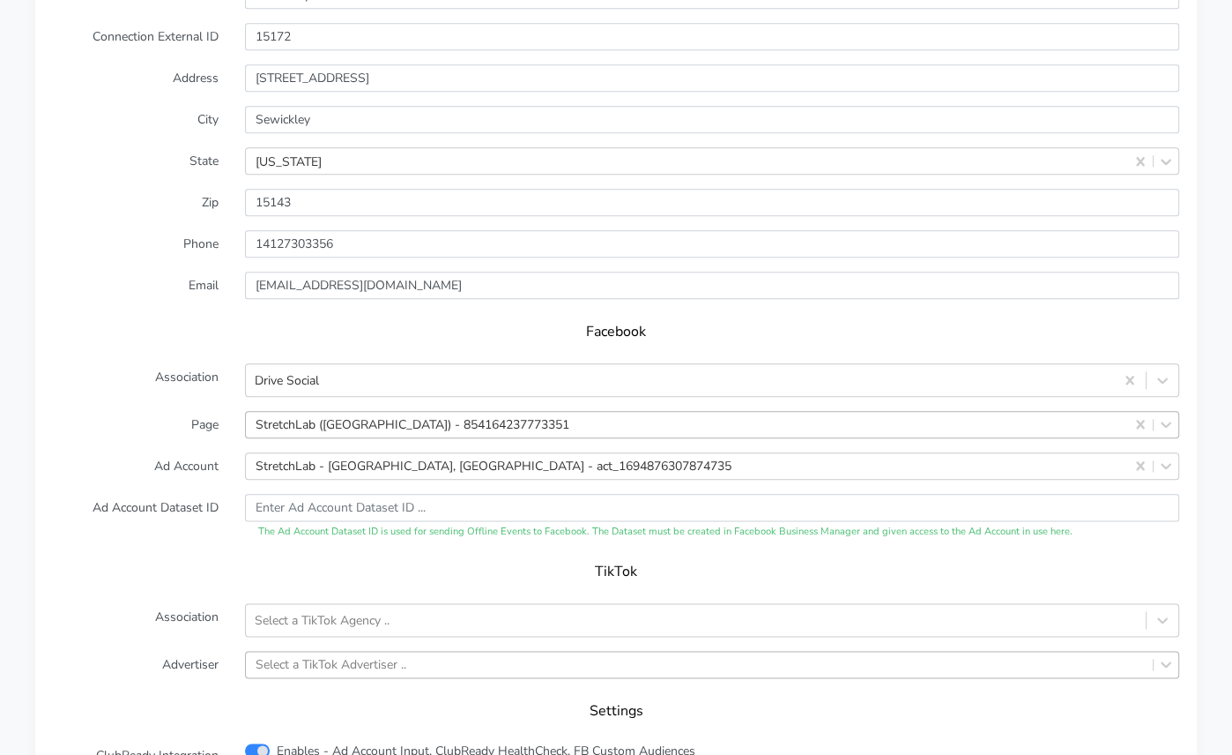
scroll to position [1610, 0]
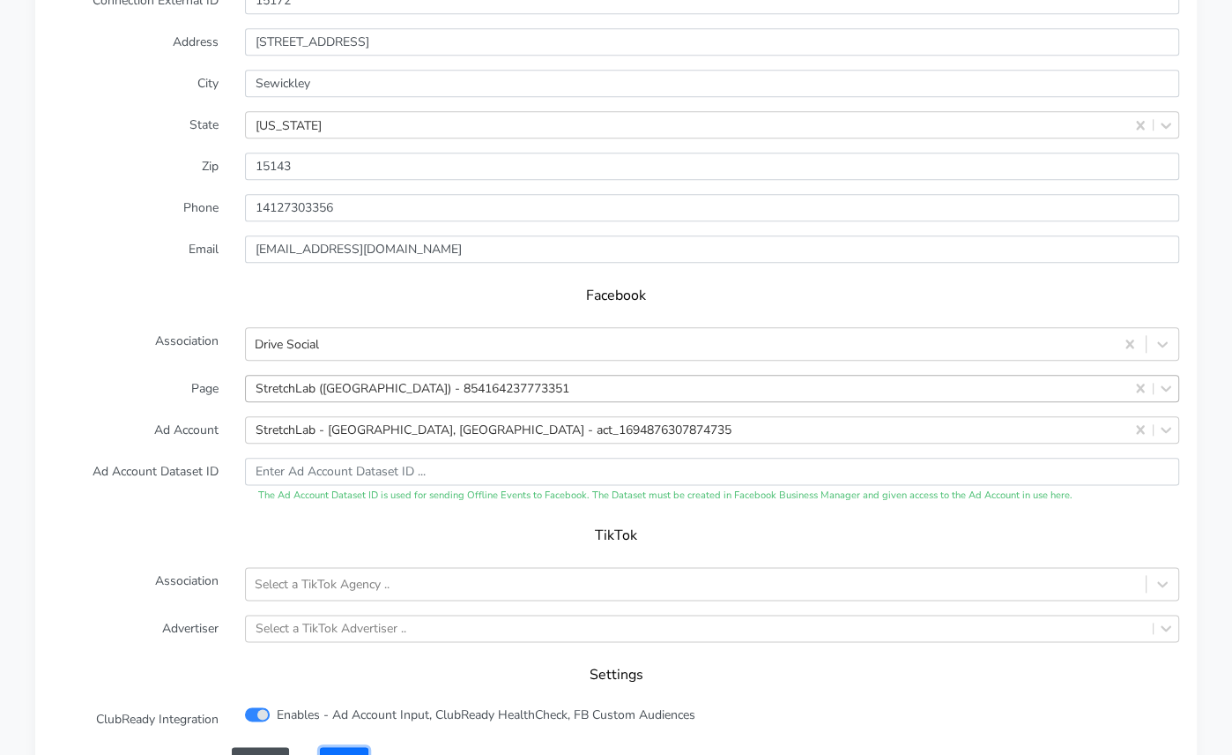
click at [346, 747] on button "Save" at bounding box center [344, 760] width 48 height 27
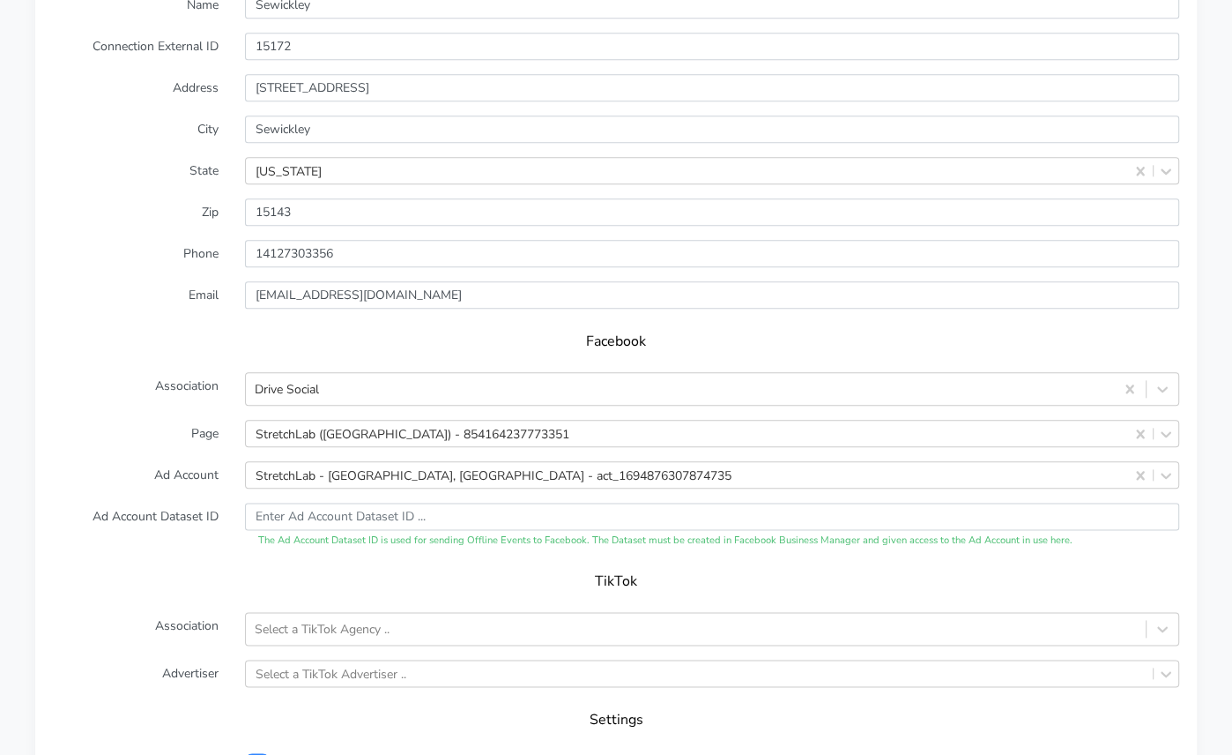
scroll to position [1817, 0]
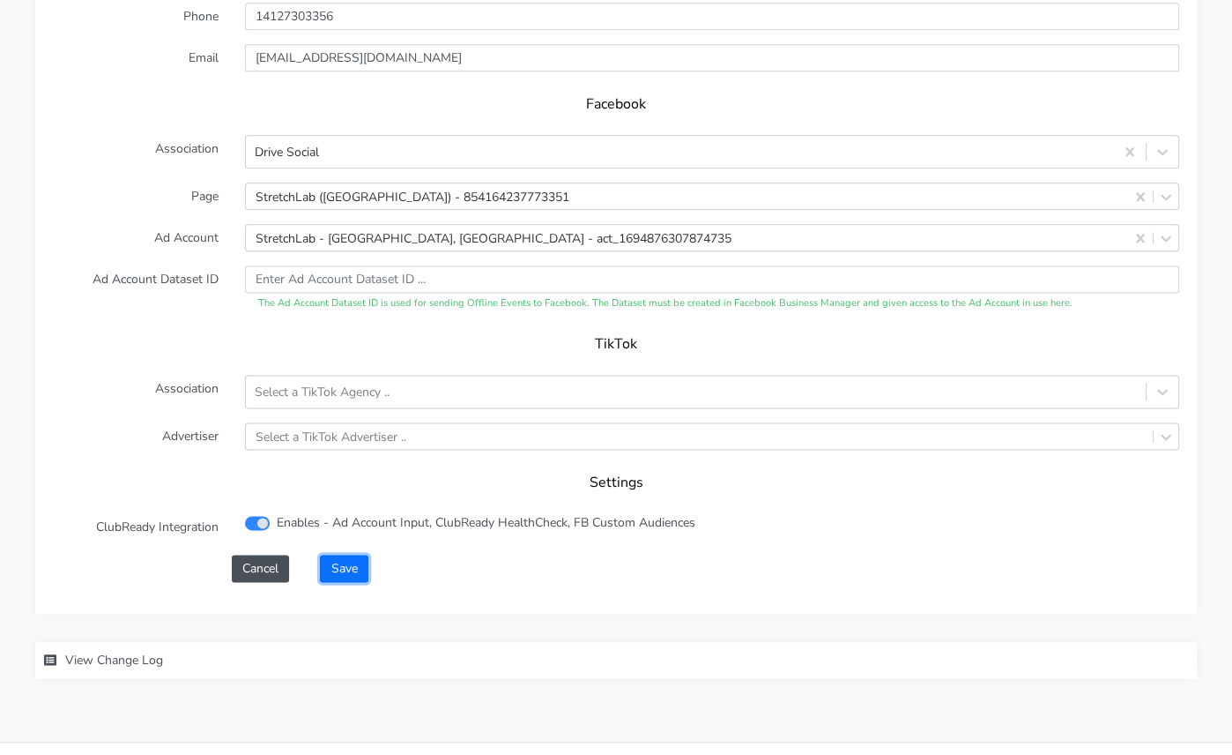
click at [338, 554] on button "Save" at bounding box center [344, 567] width 48 height 27
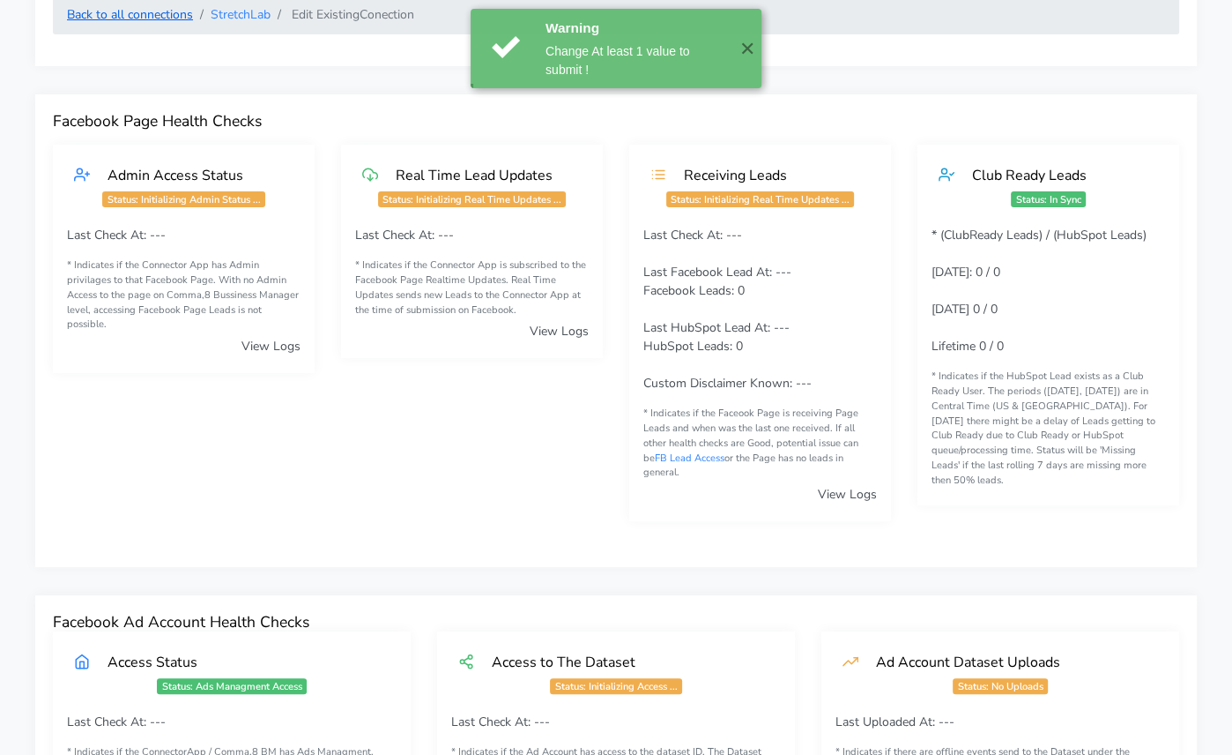
scroll to position [0, 0]
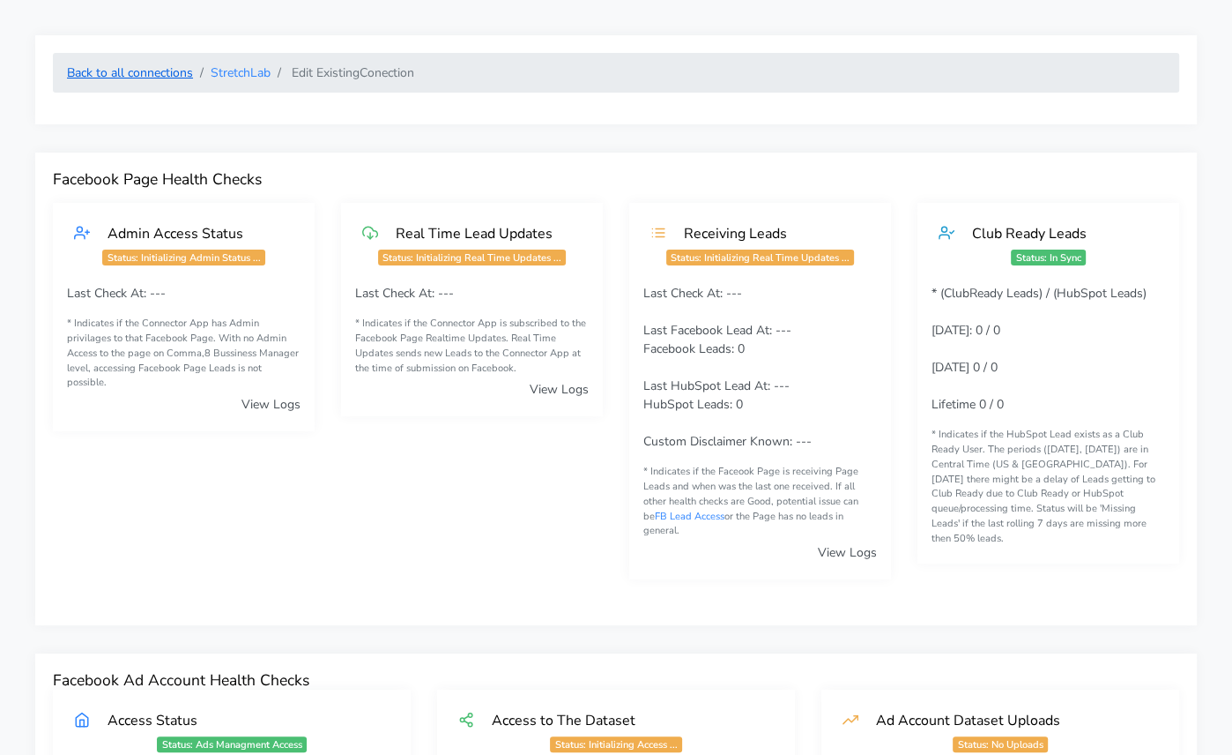
click at [159, 78] on link "Back to all connections" at bounding box center [130, 72] width 126 height 17
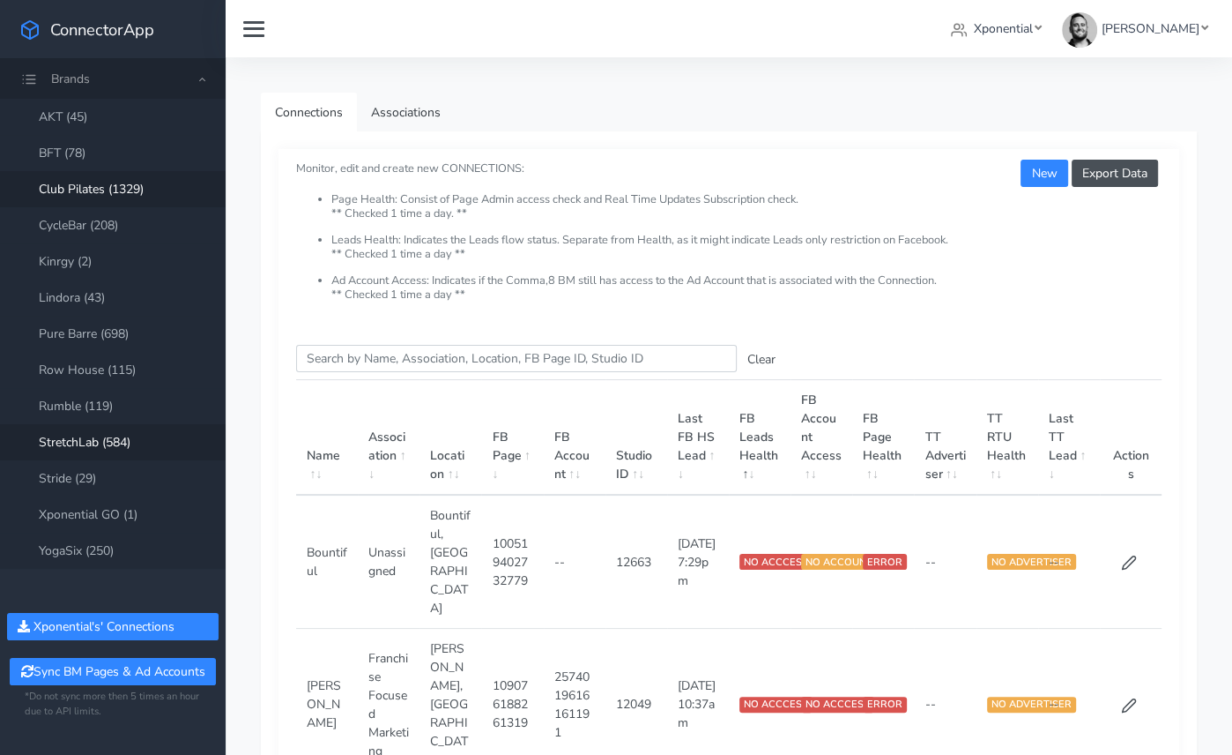
click at [71, 181] on link "Club Pilates (1329)" at bounding box center [113, 189] width 226 height 36
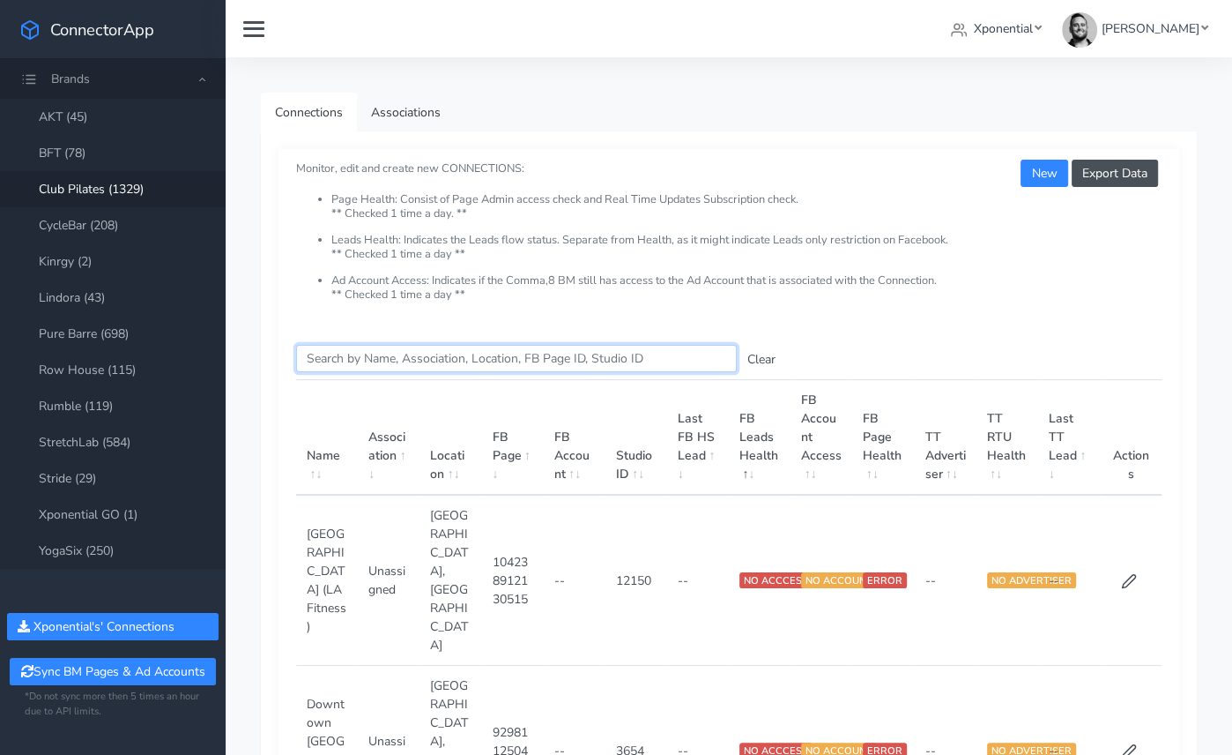
click at [413, 363] on input "Search this table" at bounding box center [516, 358] width 441 height 27
paste input "Bainbridge"
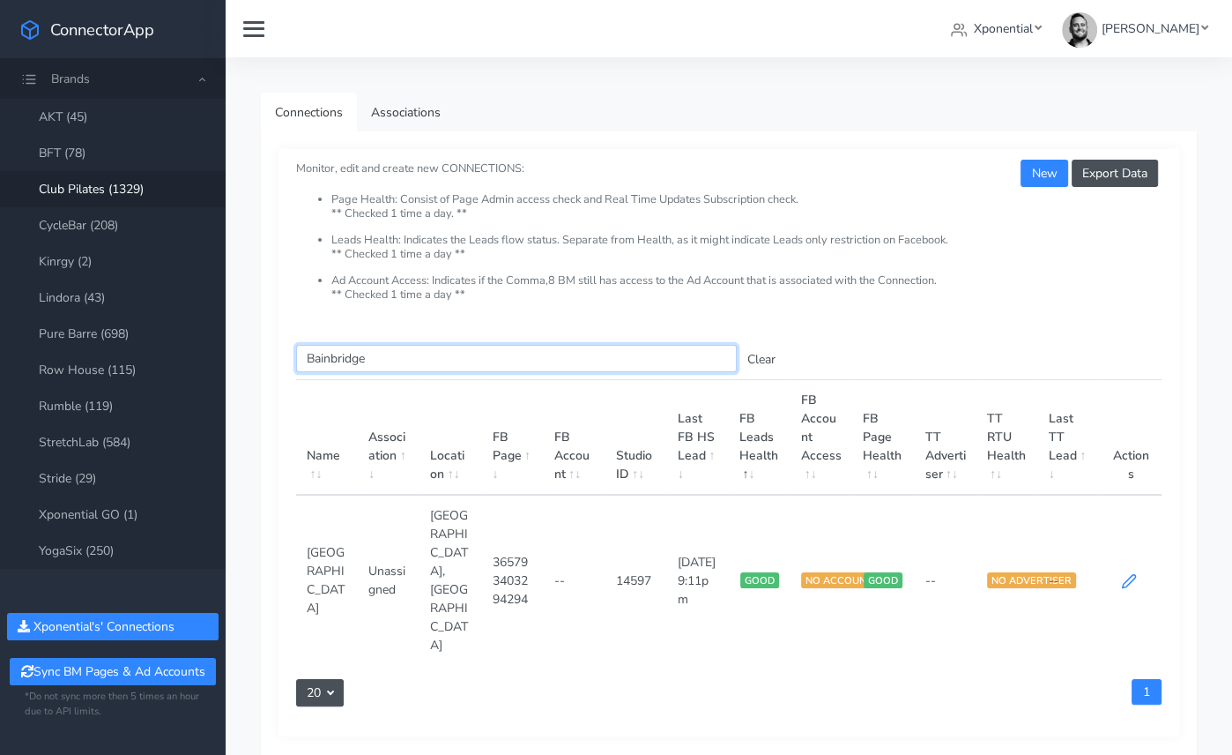
type input "Bainbridge"
click at [1128, 573] on icon at bounding box center [1129, 581] width 16 height 16
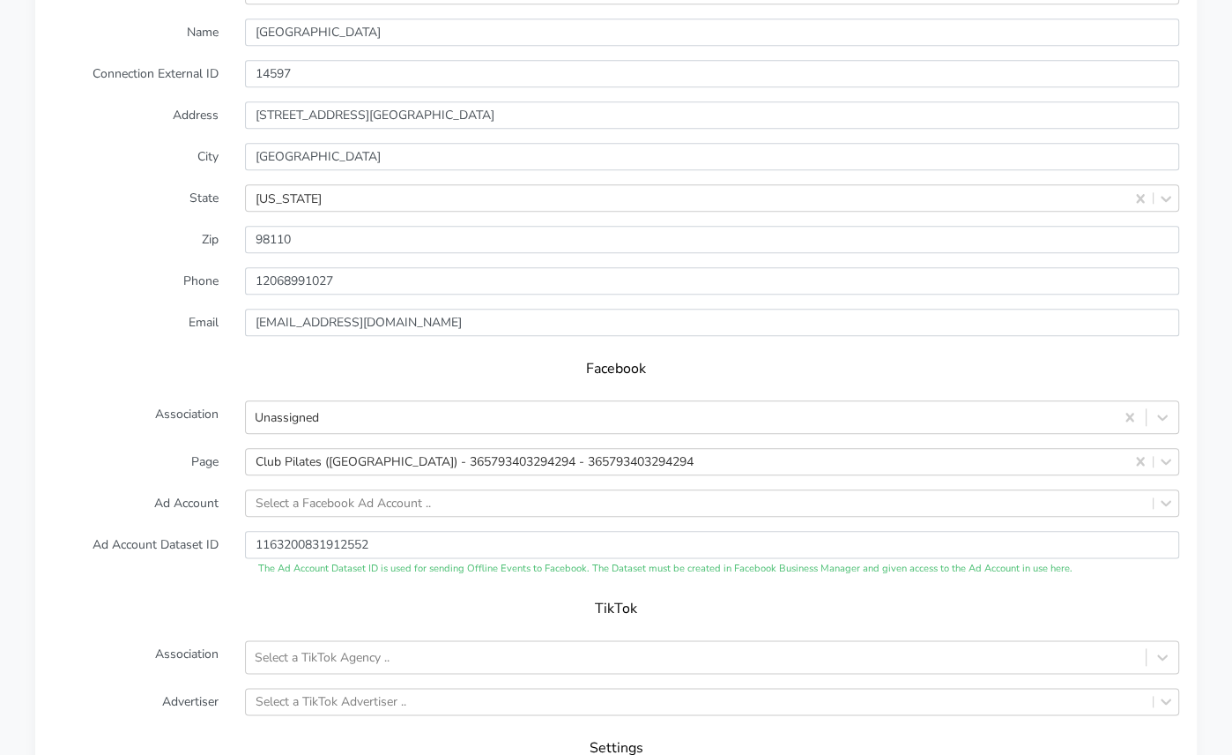
scroll to position [1573, 0]
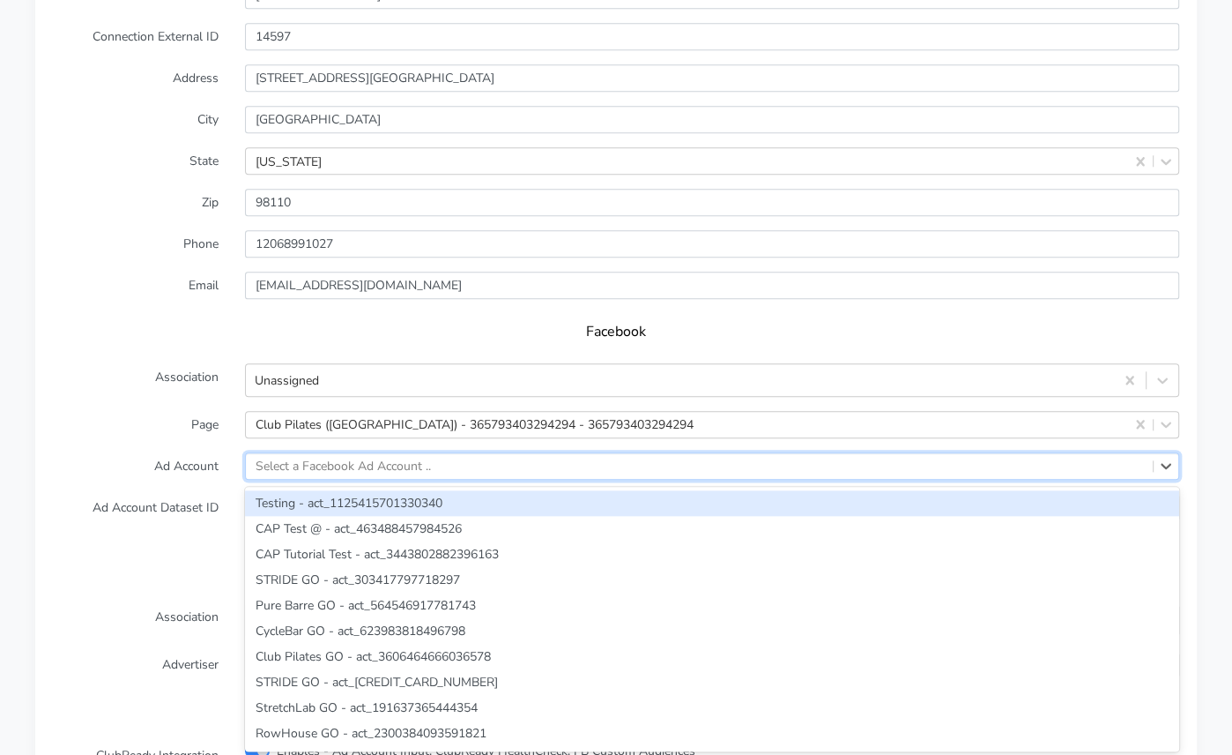
click at [328, 457] on div "Select a Facebook Ad Account .." at bounding box center [343, 466] width 175 height 19
paste input "1402965944577492"
type input "1402965944577492"
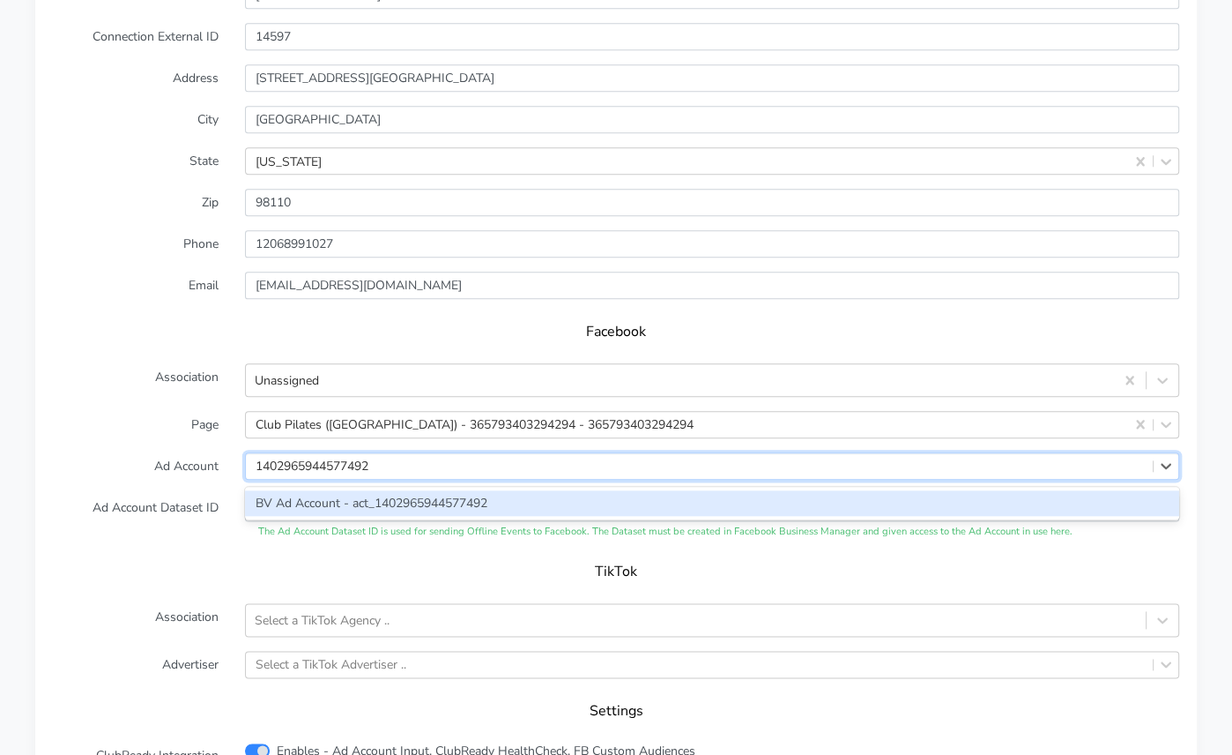
drag, startPoint x: 329, startPoint y: 464, endPoint x: 285, endPoint y: 458, distance: 44.4
click at [326, 490] on div "BV Ad Account - act_1402965944577492" at bounding box center [712, 503] width 934 height 26
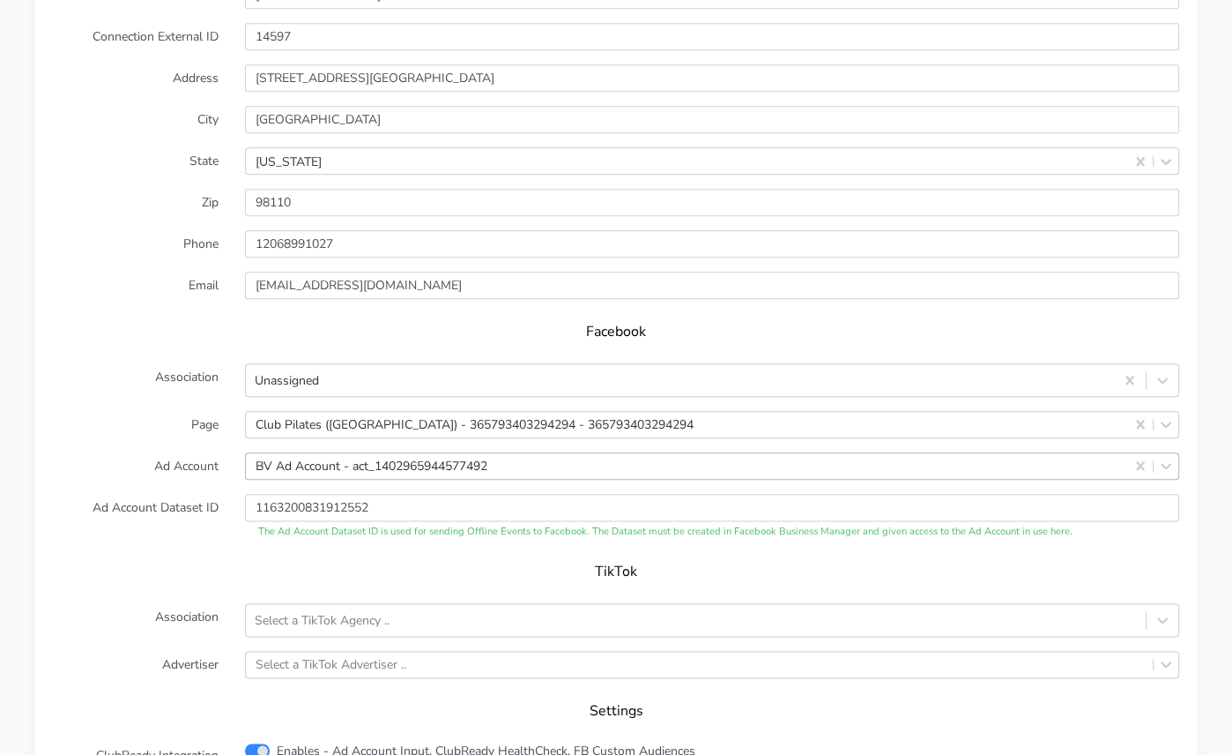
drag, startPoint x: 191, startPoint y: 442, endPoint x: 201, endPoint y: 430, distance: 15.0
click at [191, 452] on label "Ad Account" at bounding box center [136, 465] width 192 height 27
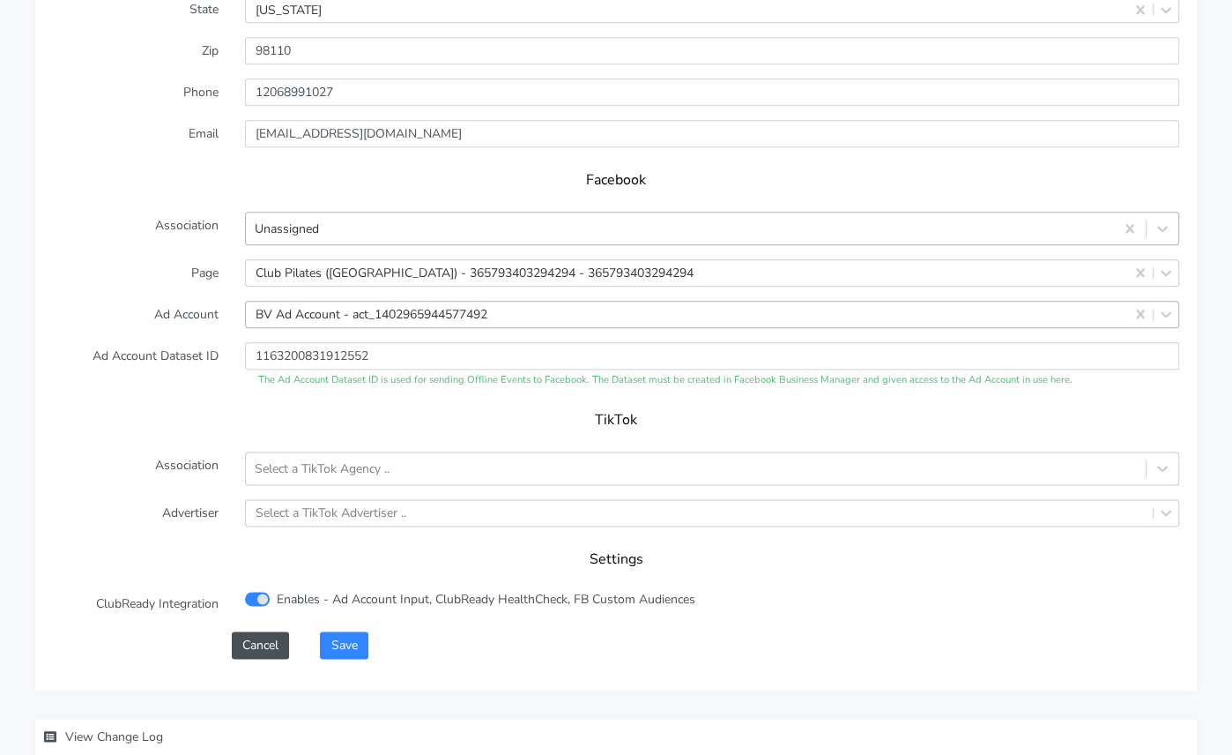
scroll to position [1720, 0]
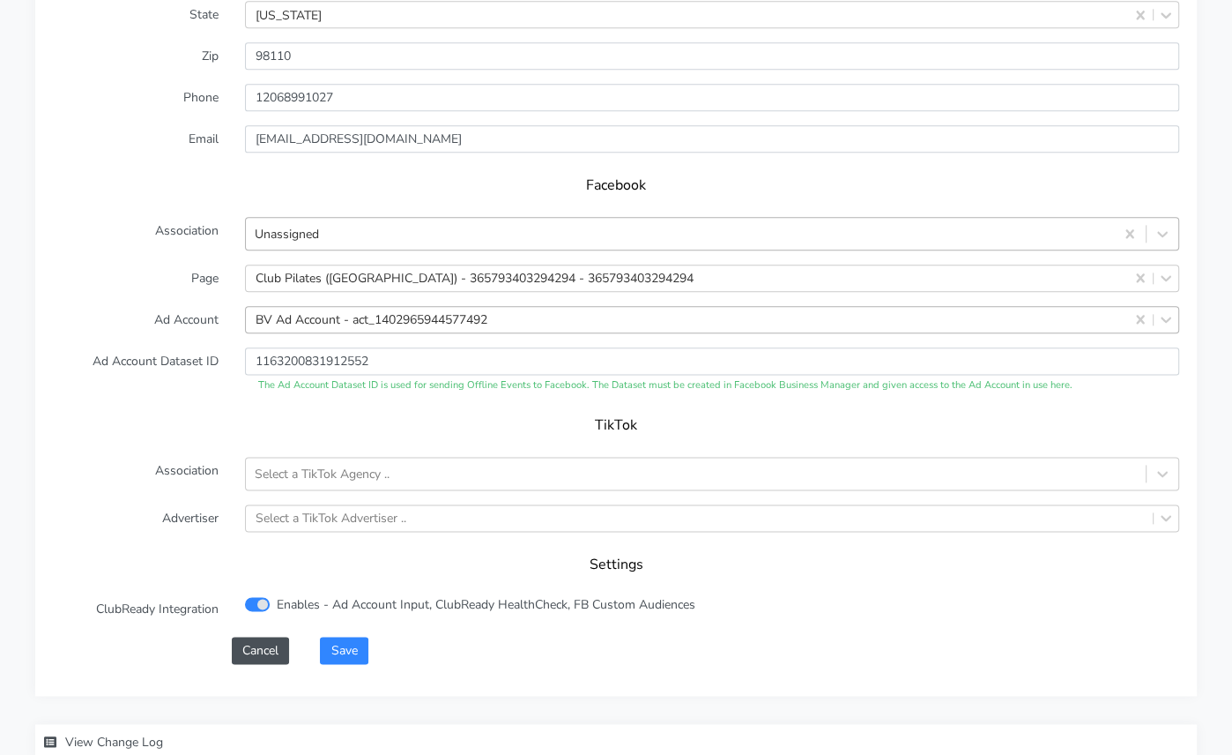
click at [387, 219] on div "Unassigned" at bounding box center [680, 233] width 868 height 29
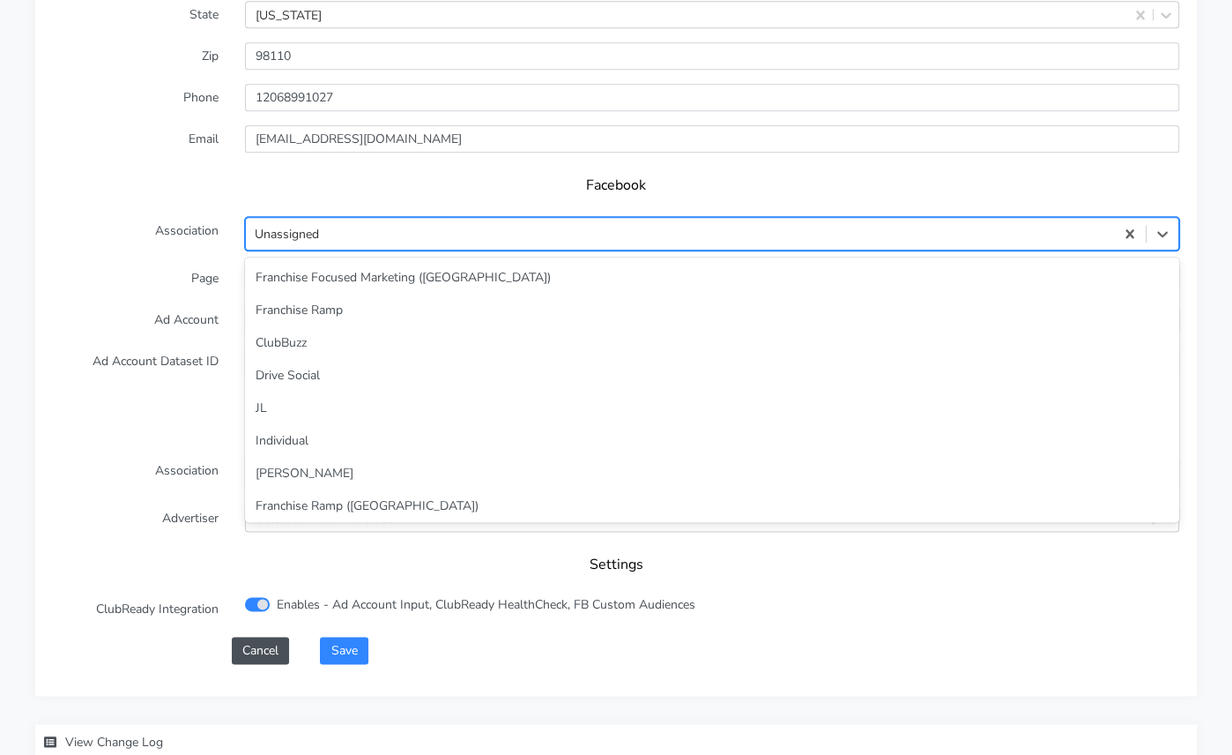
scroll to position [76, 0]
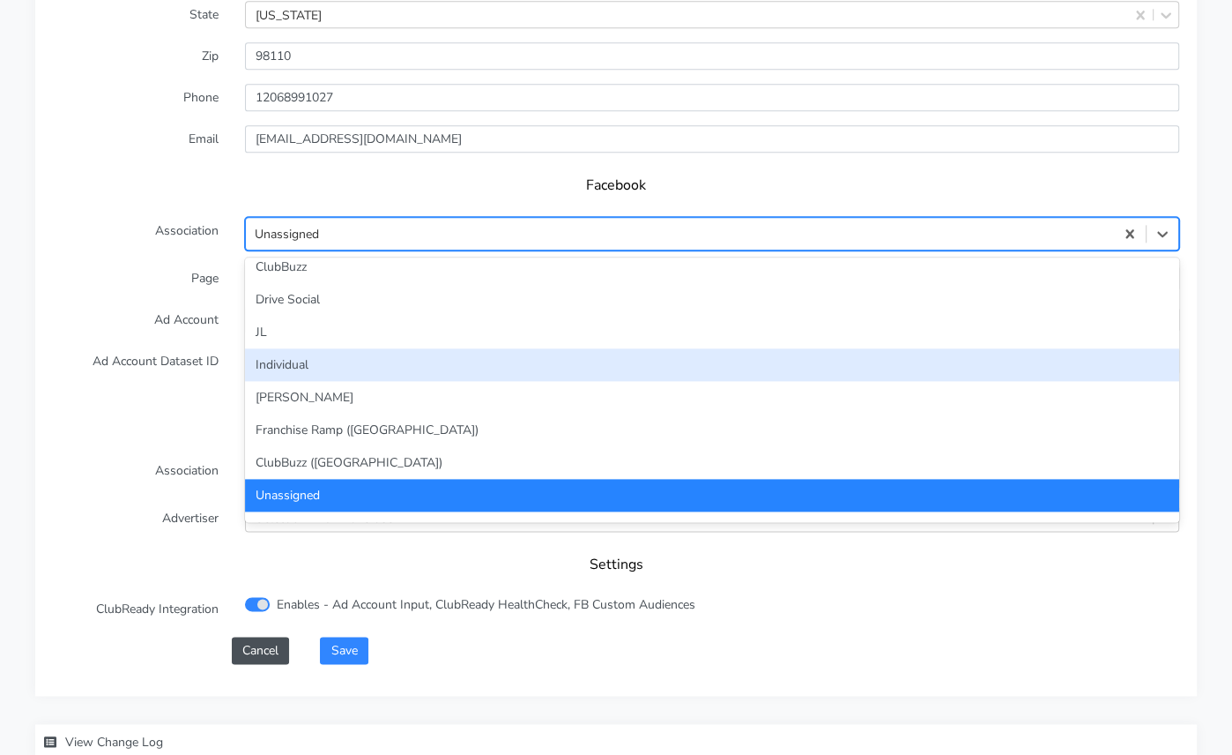
click at [375, 348] on div "Individual" at bounding box center [712, 364] width 934 height 33
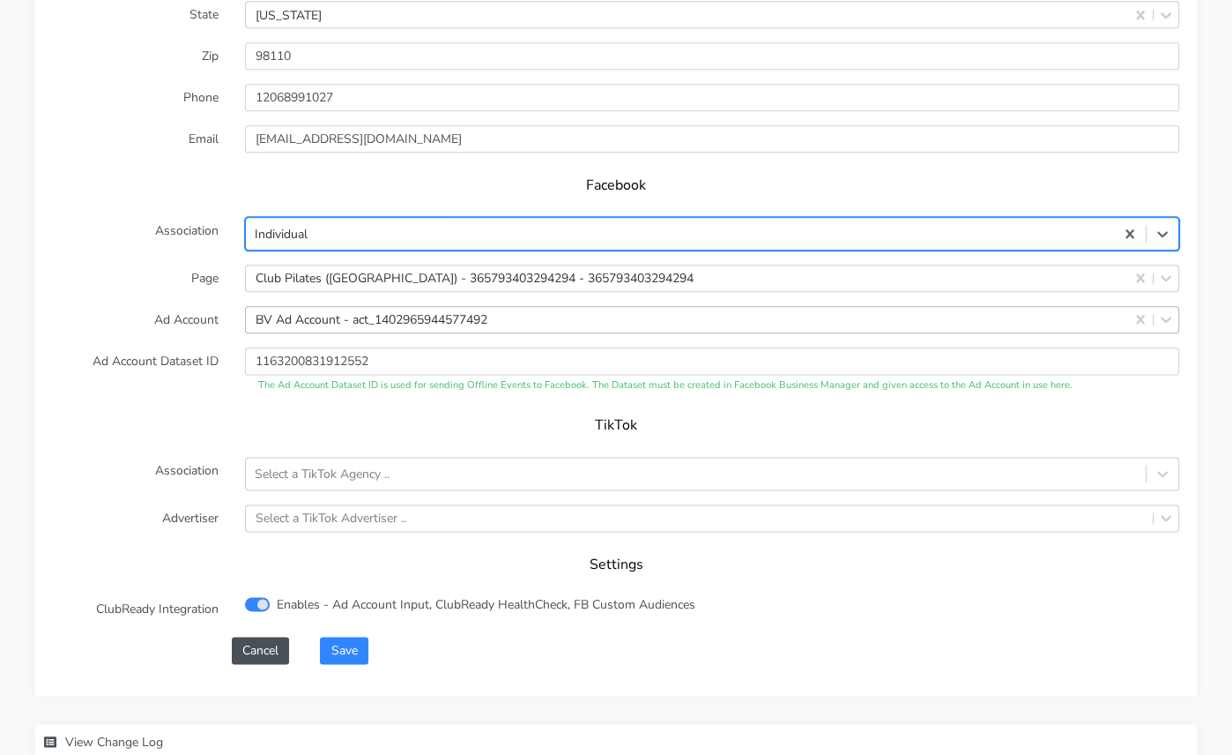
drag, startPoint x: 141, startPoint y: 343, endPoint x: 155, endPoint y: 343, distance: 14.1
click at [141, 347] on label "Ad Account Dataset ID" at bounding box center [136, 370] width 192 height 46
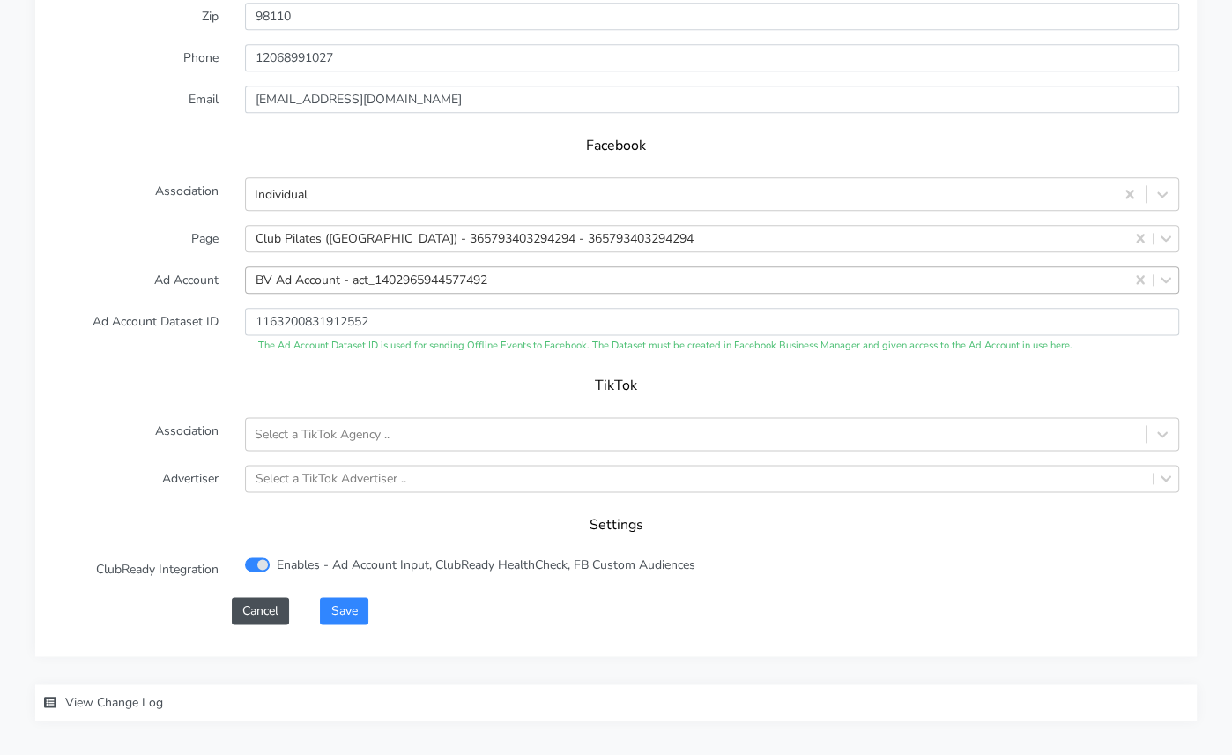
scroll to position [1801, 0]
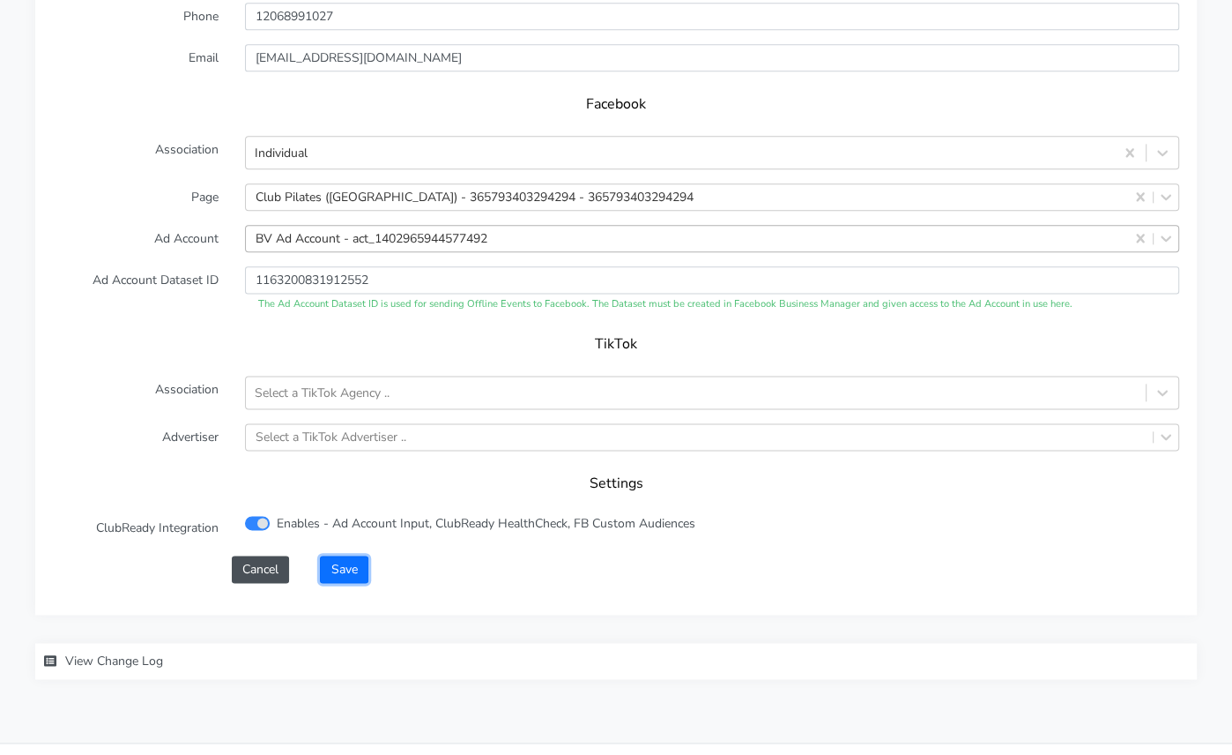
click at [353, 555] on button "Save" at bounding box center [344, 568] width 48 height 27
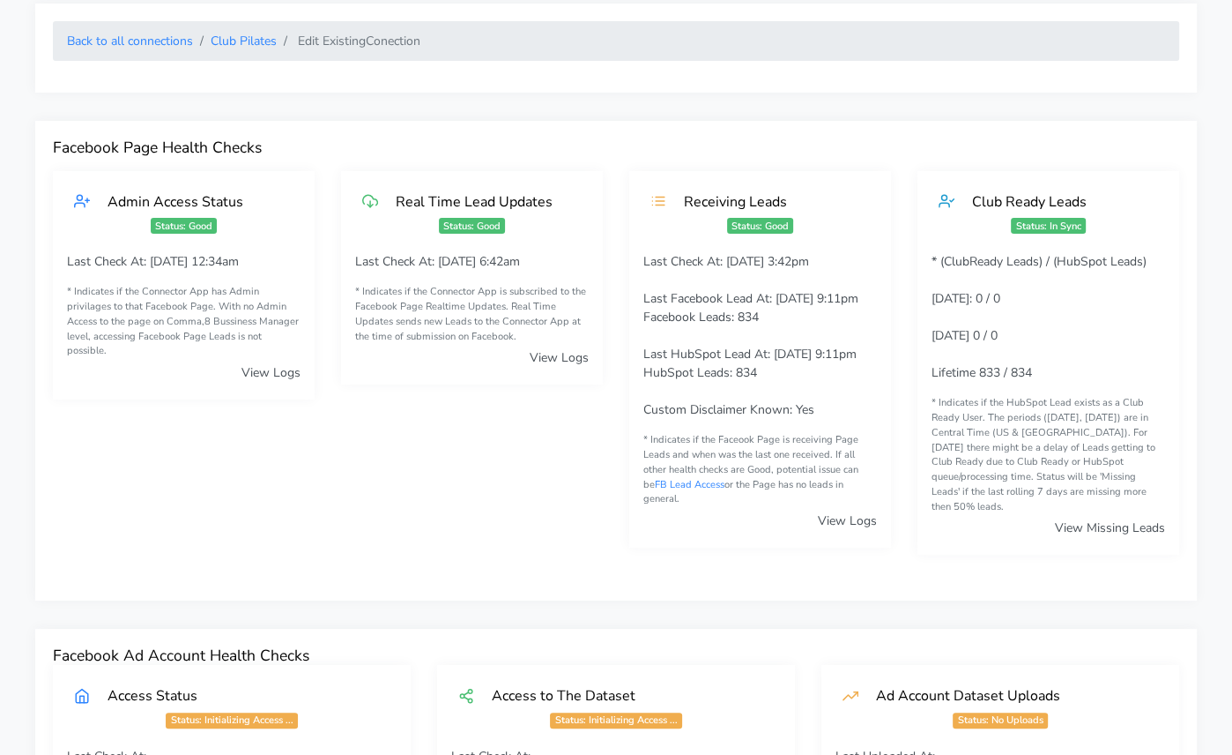
scroll to position [0, 0]
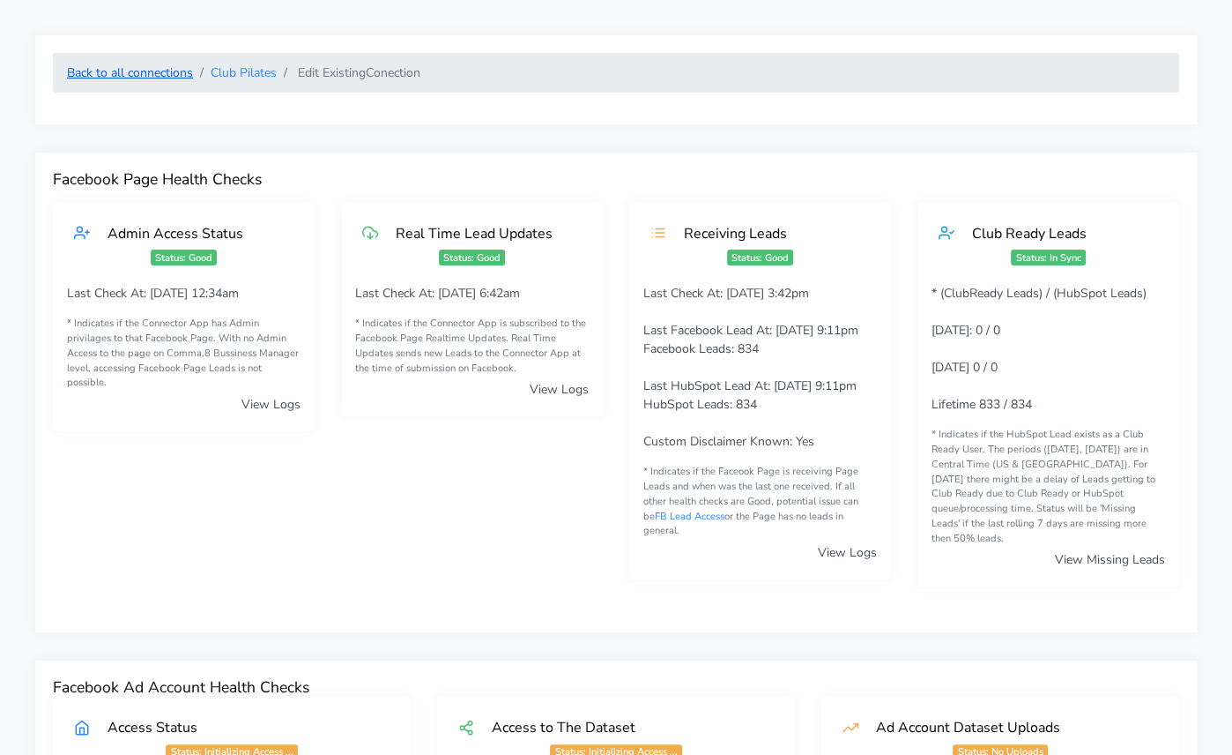
click at [164, 71] on link "Back to all connections" at bounding box center [130, 72] width 126 height 17
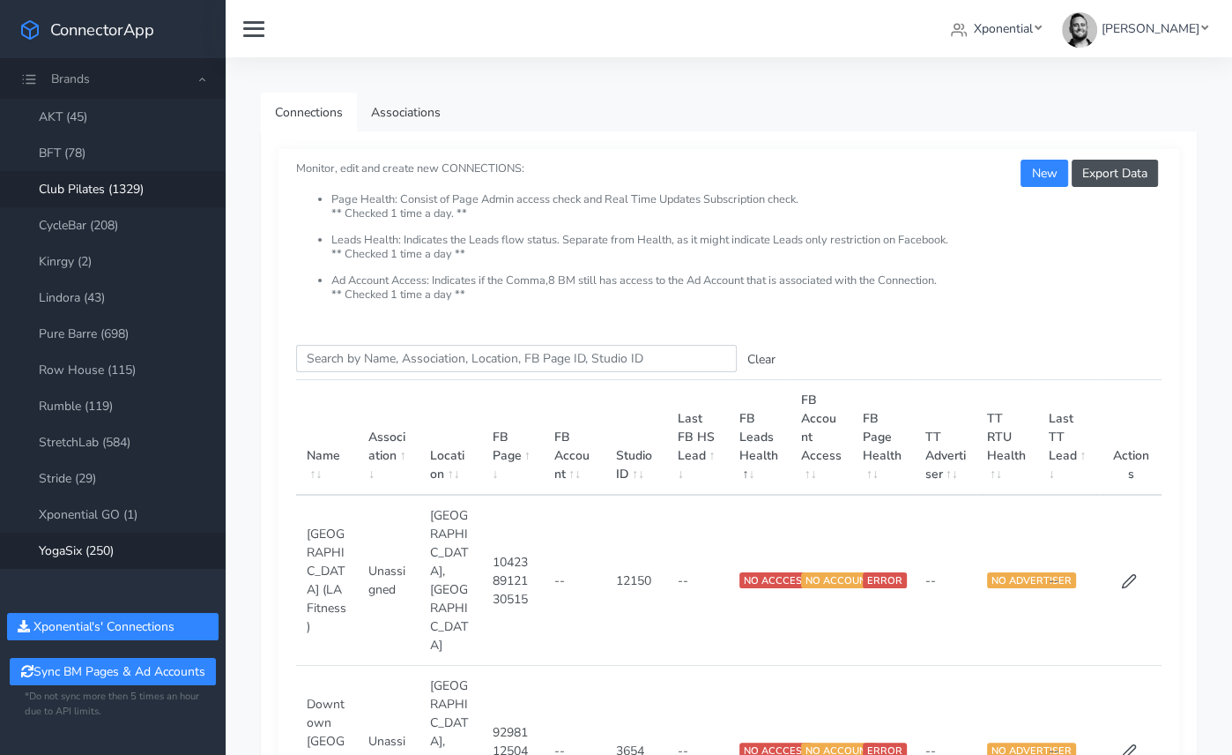
click at [105, 550] on link "YogaSix (250)" at bounding box center [113, 550] width 226 height 36
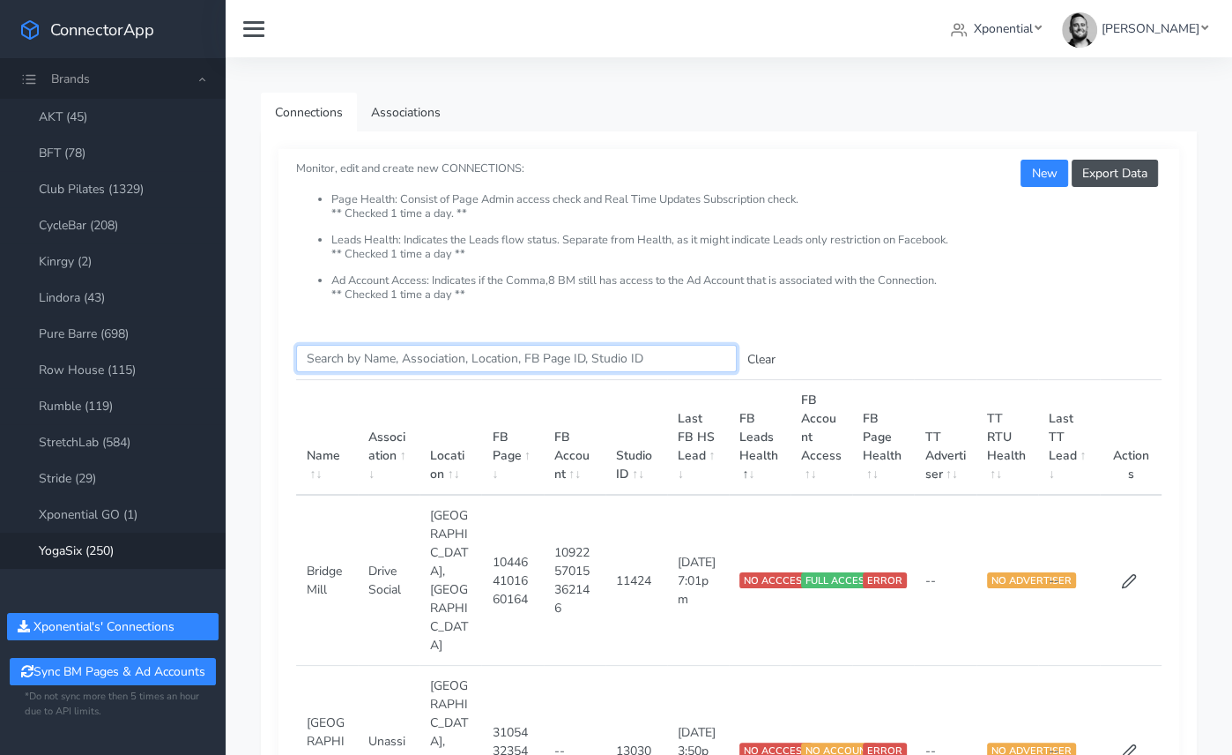
click at [348, 355] on input "Search this table" at bounding box center [516, 358] width 441 height 27
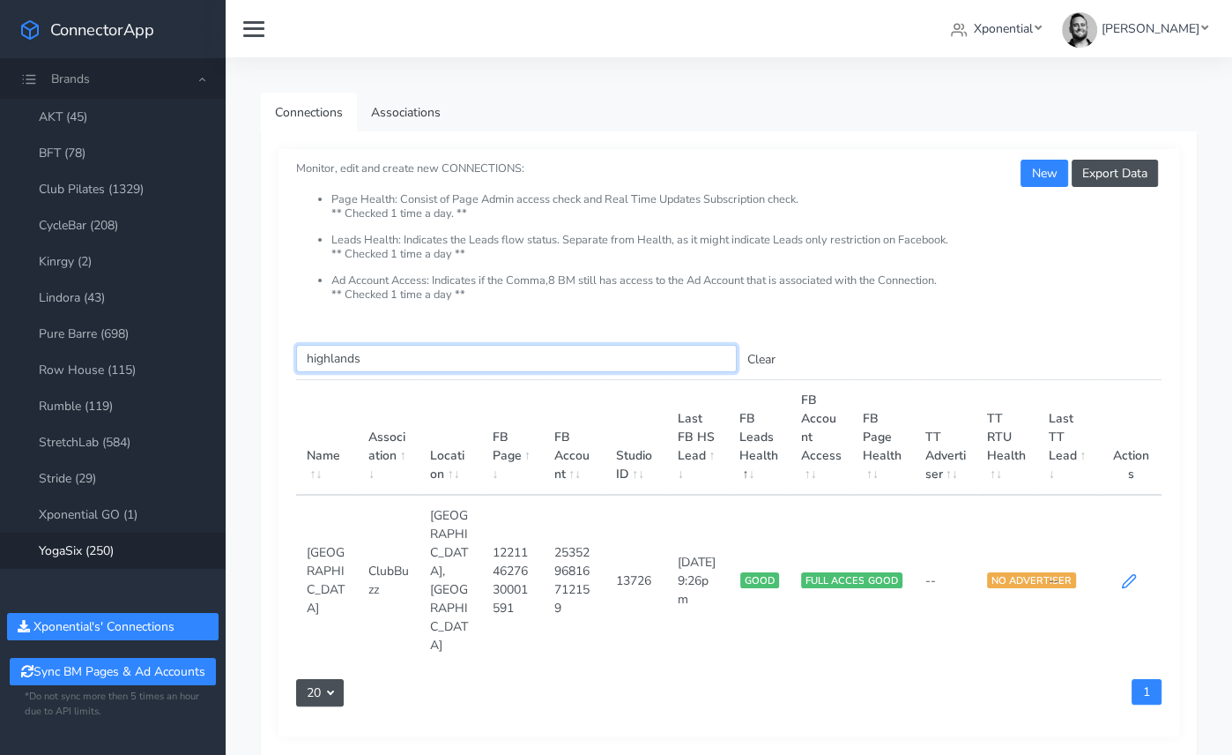
type input "highlands"
click at [1130, 573] on icon at bounding box center [1129, 581] width 16 height 16
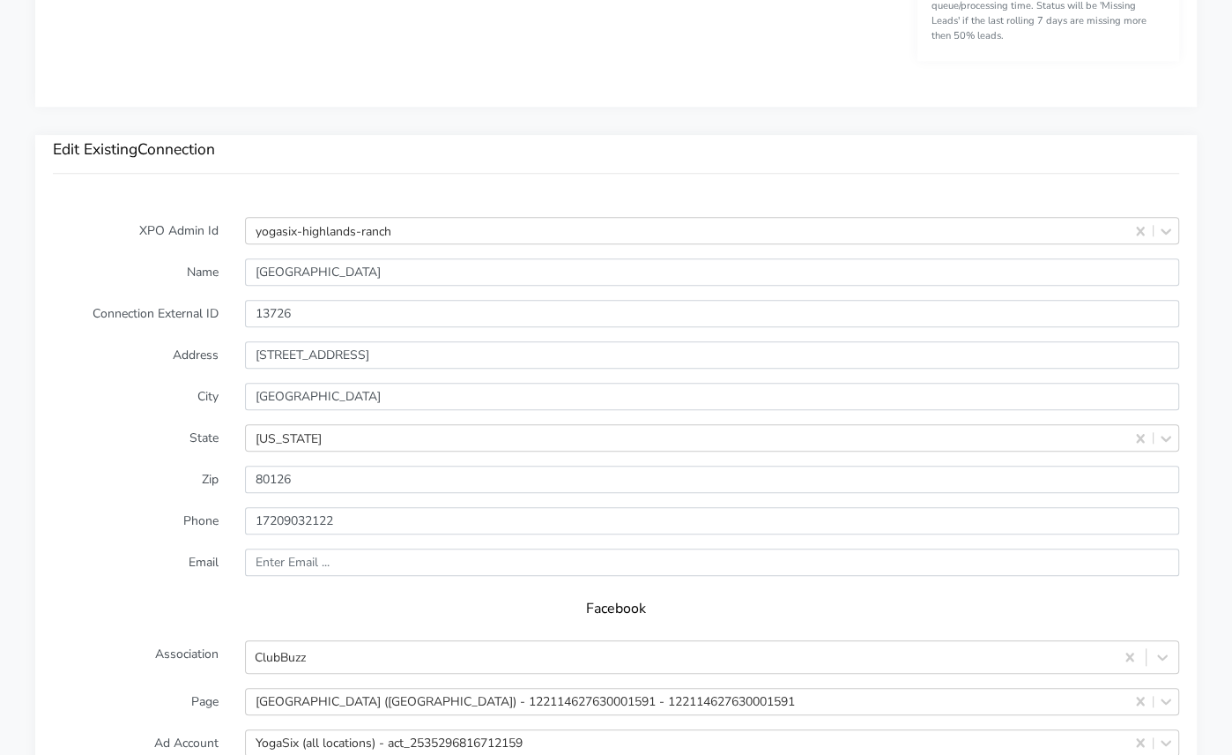
scroll to position [1382, 0]
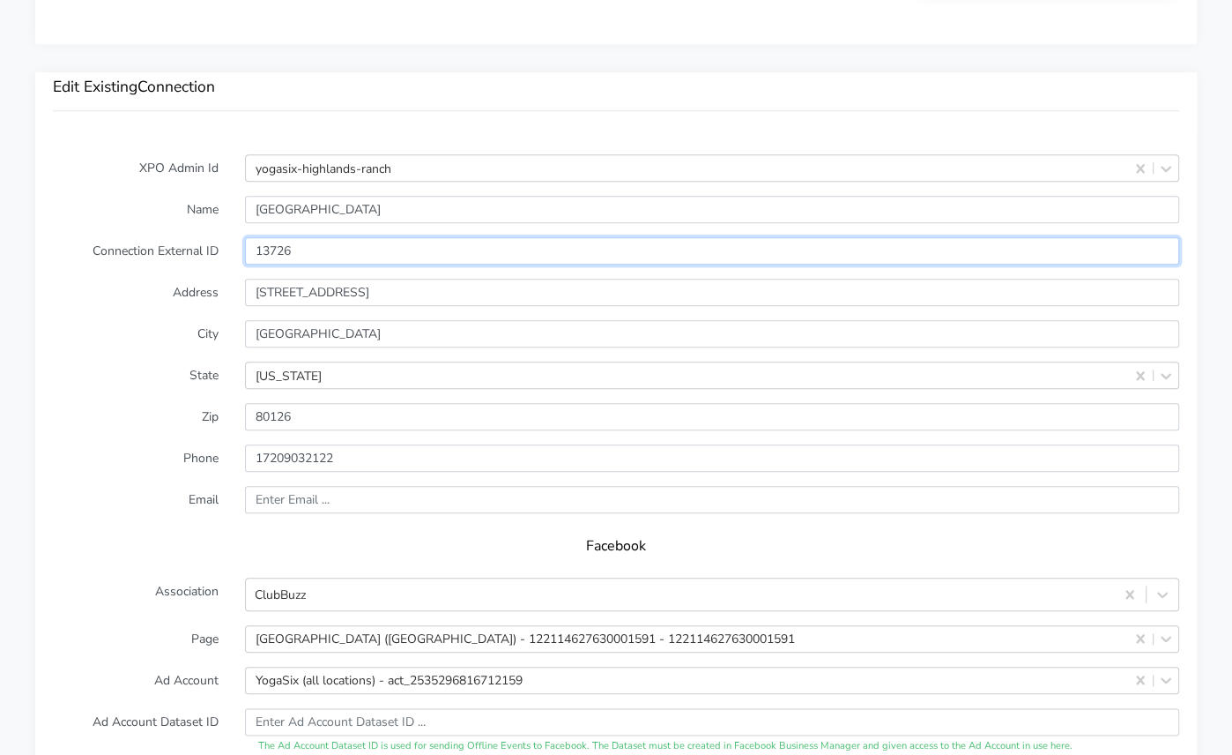
drag, startPoint x: 302, startPoint y: 220, endPoint x: 217, endPoint y: 222, distance: 85.5
click at [217, 237] on div "Connection External ID 13726" at bounding box center [616, 250] width 1153 height 27
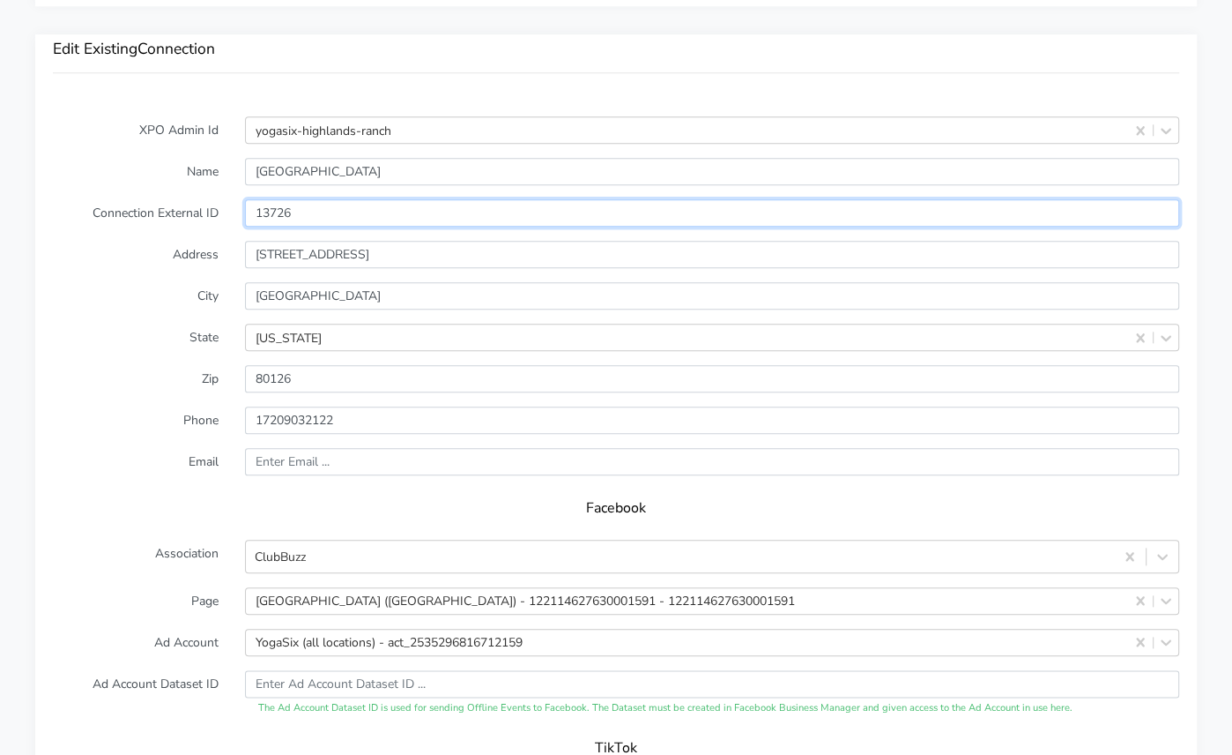
scroll to position [1432, 0]
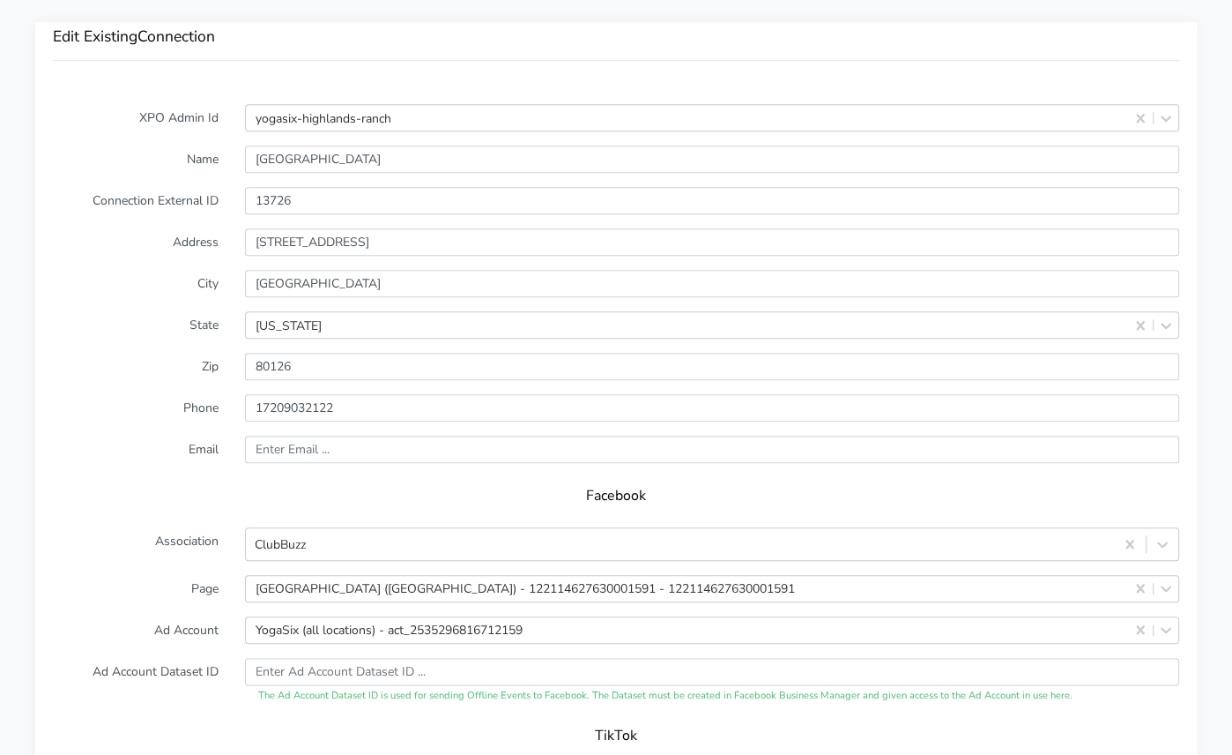
click at [139, 527] on label "Association" at bounding box center [136, 543] width 192 height 33
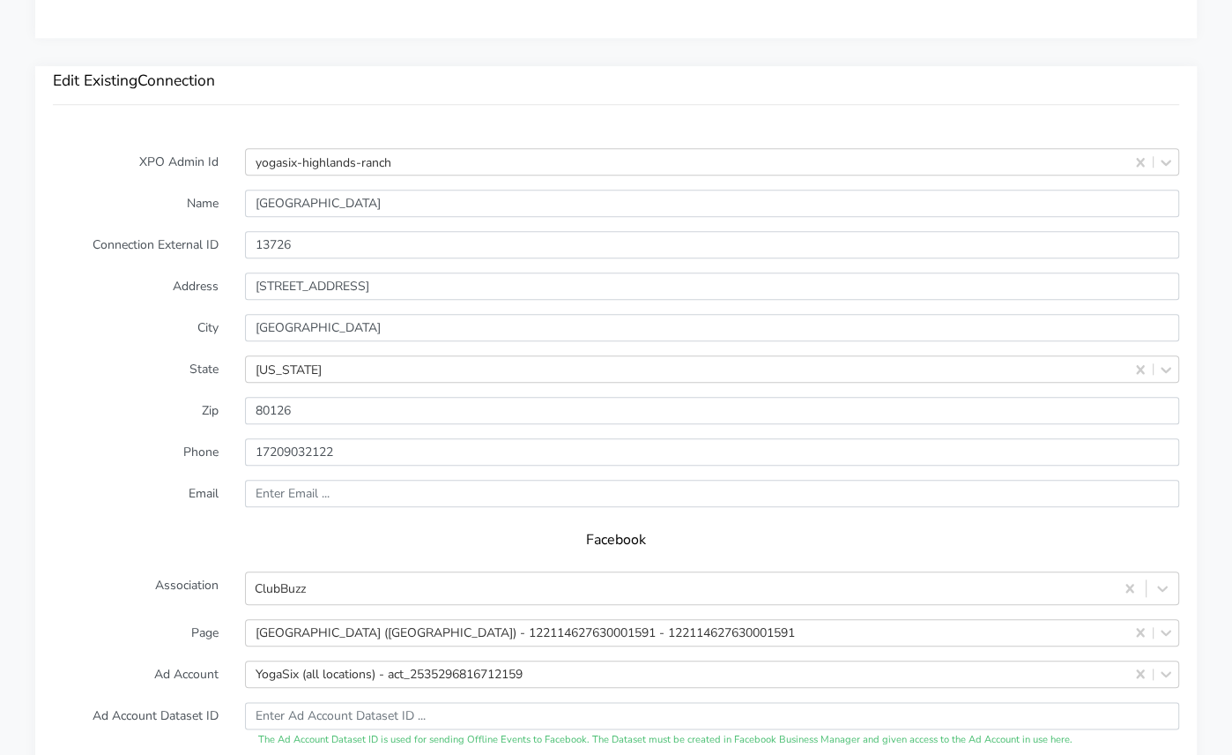
scroll to position [1379, 0]
